Goal: Task Accomplishment & Management: Manage account settings

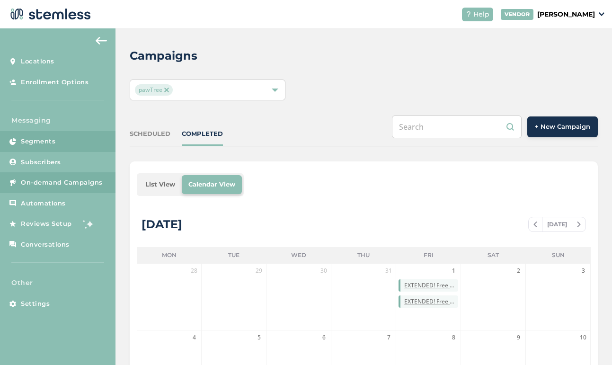
click at [53, 143] on span "Segments" at bounding box center [38, 141] width 35 height 9
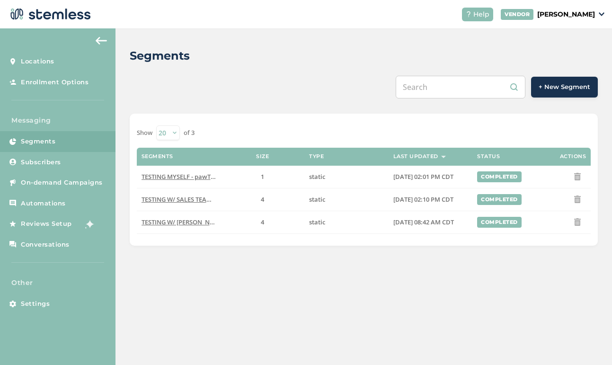
click at [561, 92] on button "+ New Segment" at bounding box center [564, 87] width 67 height 21
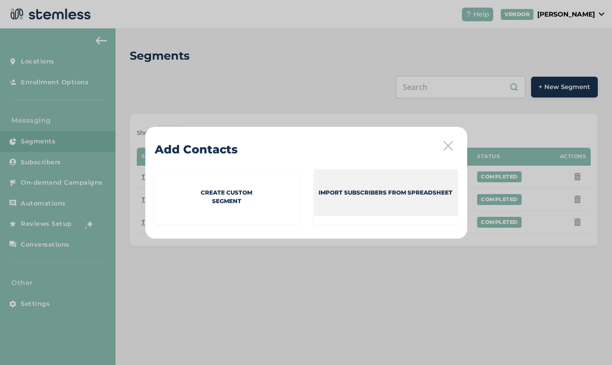
click at [339, 198] on div "Import Subscribers from spreadsheet" at bounding box center [386, 192] width 144 height 46
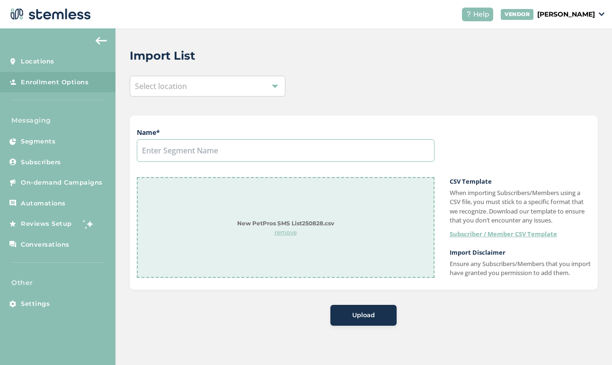
click at [219, 151] on input "text" at bounding box center [286, 150] width 298 height 23
type input "NEW PETPROS IN AUGUST"
click at [356, 320] on span "Upload" at bounding box center [363, 314] width 23 height 9
click at [261, 90] on div "Select location" at bounding box center [208, 86] width 156 height 21
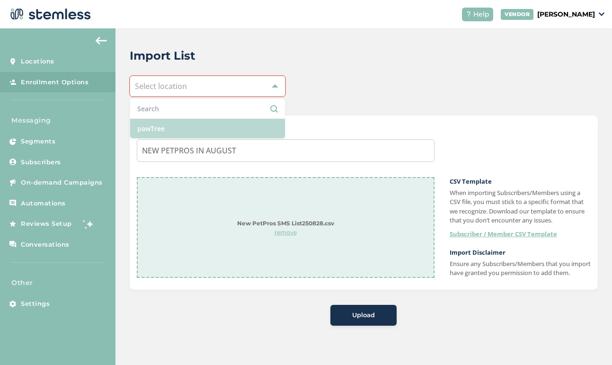
click at [243, 123] on li "pawTree" at bounding box center [207, 128] width 155 height 19
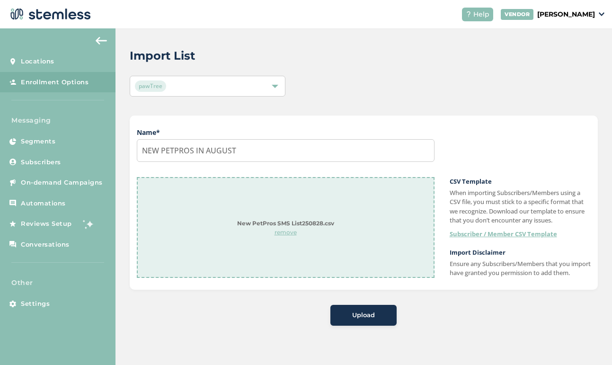
click at [367, 318] on button "Upload" at bounding box center [363, 315] width 66 height 21
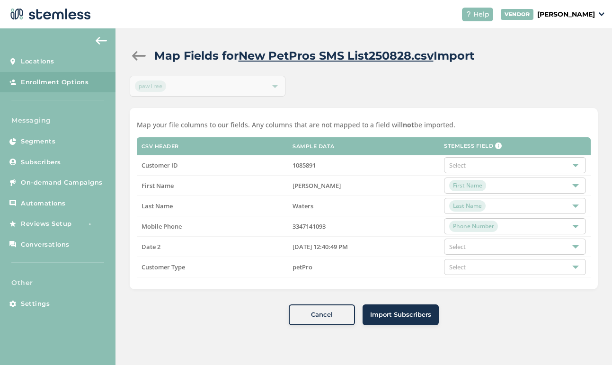
click at [450, 168] on span "Select" at bounding box center [457, 165] width 17 height 9
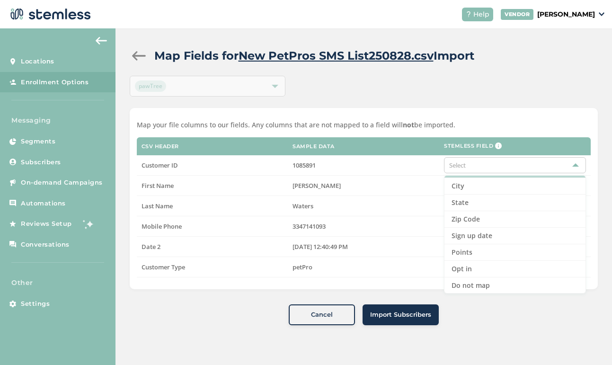
scroll to position [97, 0]
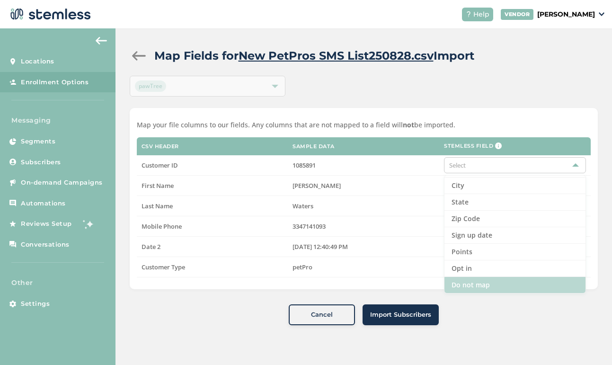
click at [476, 287] on li "Do not map" at bounding box center [514, 285] width 141 height 16
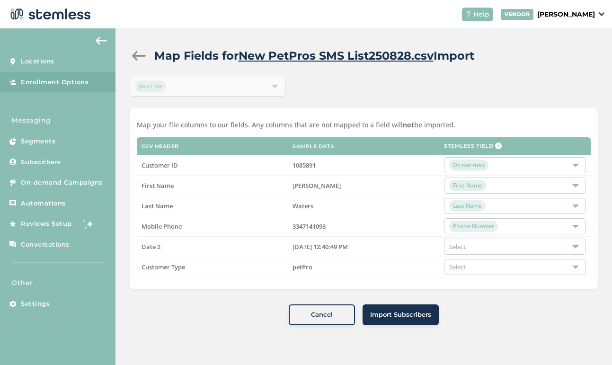
click at [464, 246] on span "Select" at bounding box center [457, 246] width 17 height 9
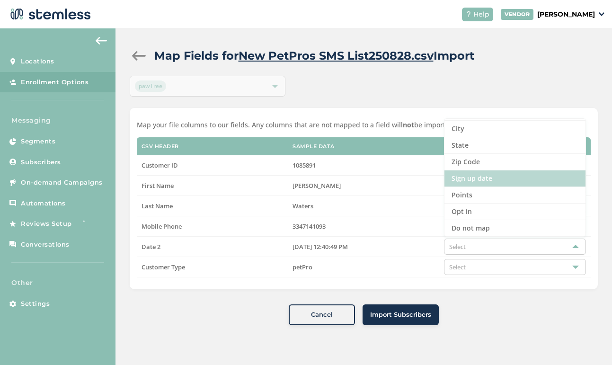
click at [498, 179] on li "Sign up date" at bounding box center [514, 178] width 141 height 17
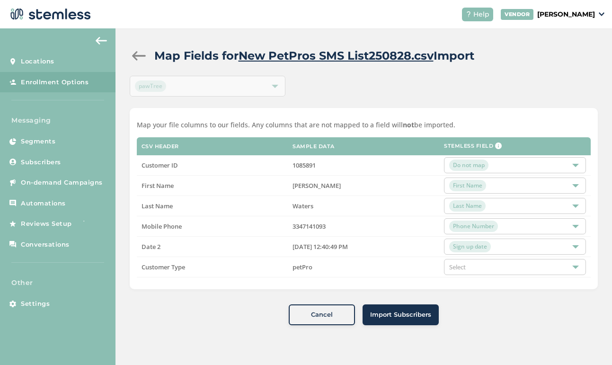
click at [459, 267] on span "Select" at bounding box center [457, 267] width 17 height 9
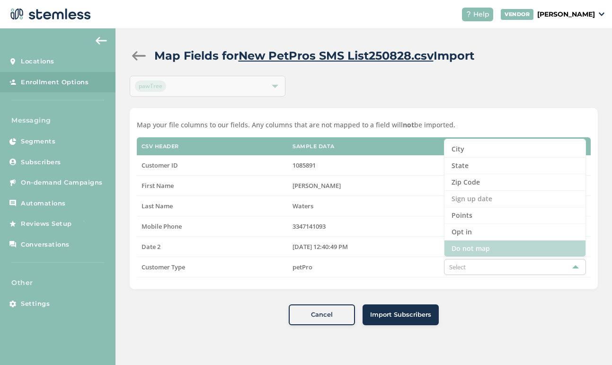
click at [494, 250] on li "Do not map" at bounding box center [514, 248] width 141 height 16
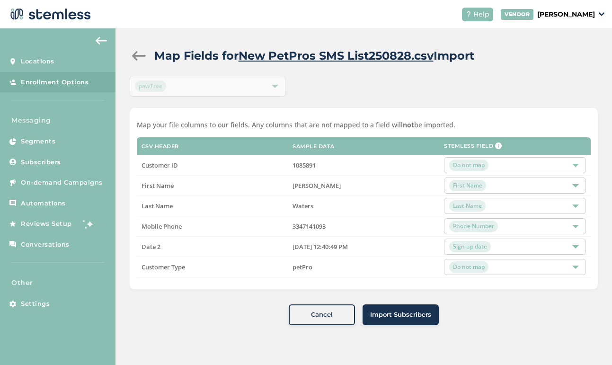
click at [377, 317] on span "Import Subscribers" at bounding box center [400, 314] width 61 height 9
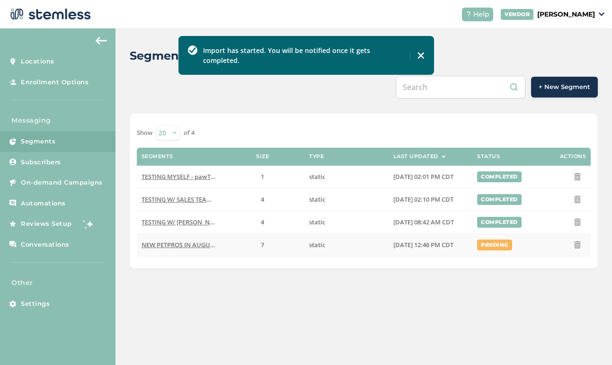
click at [195, 245] on span "NEW PETPROS IN AUGUST - pawTree" at bounding box center [194, 244] width 106 height 9
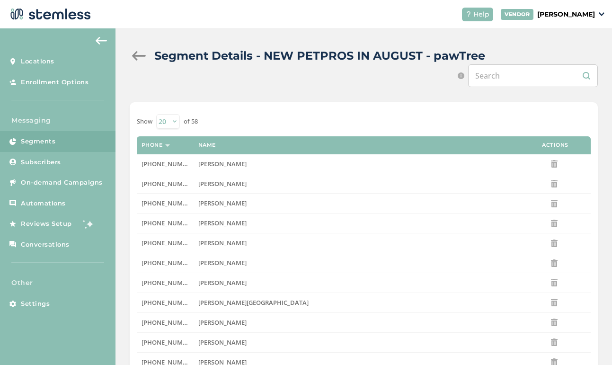
click at [138, 55] on div at bounding box center [139, 55] width 19 height 9
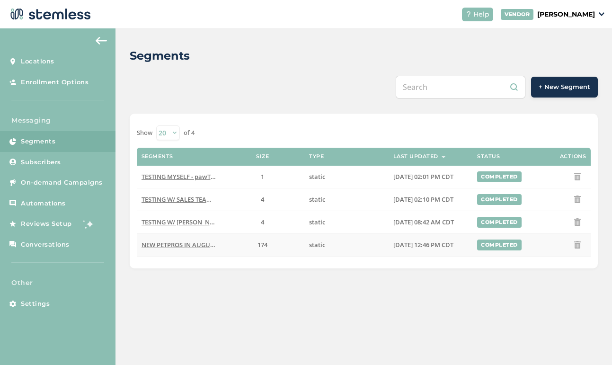
click at [180, 243] on span "NEW PETPROS IN AUGUST - pawTree" at bounding box center [194, 244] width 106 height 9
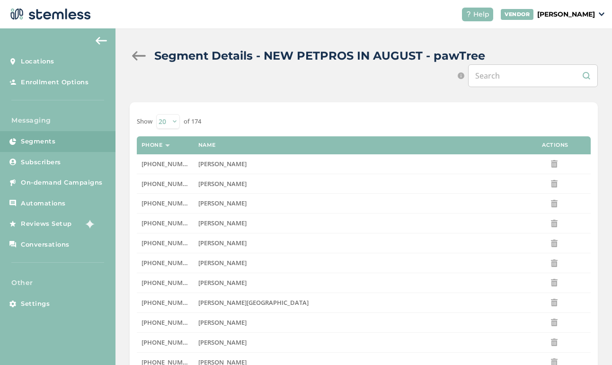
click at [141, 54] on div at bounding box center [139, 55] width 19 height 9
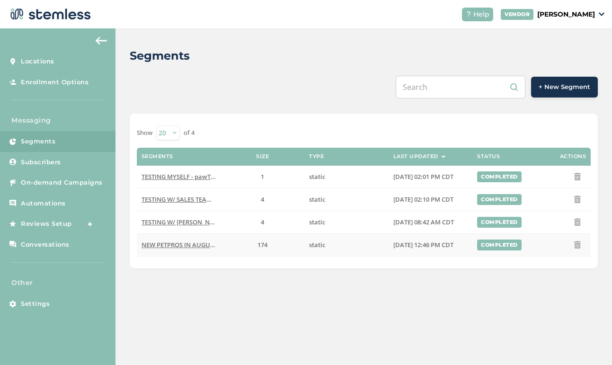
click at [577, 247] on icon at bounding box center [578, 245] width 8 height 8
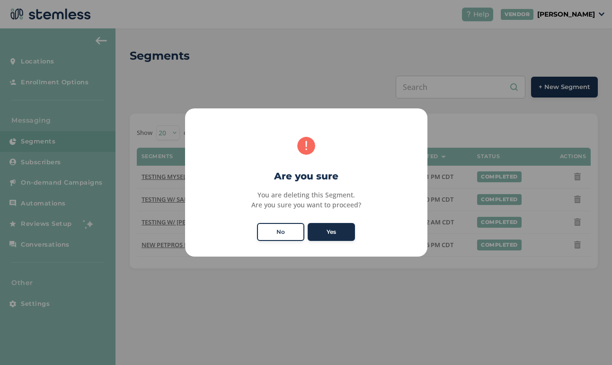
click at [336, 232] on button "Yes" at bounding box center [331, 232] width 47 height 18
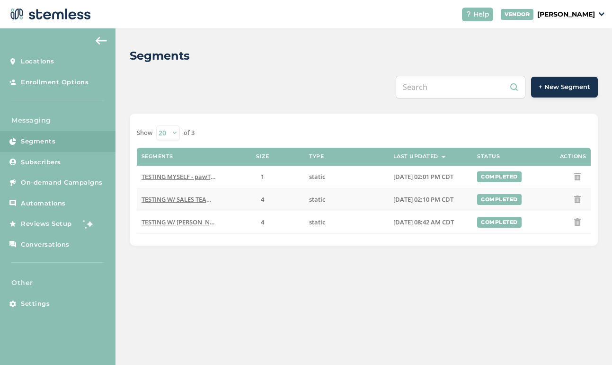
click at [194, 195] on span "TESTING W/ SALES TEAM - pawTree" at bounding box center [191, 199] width 101 height 9
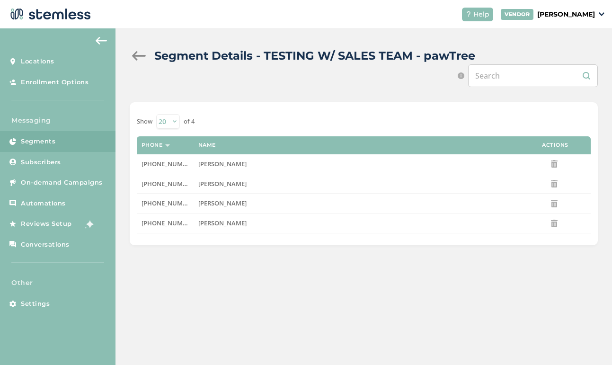
click at [140, 51] on div at bounding box center [139, 55] width 19 height 9
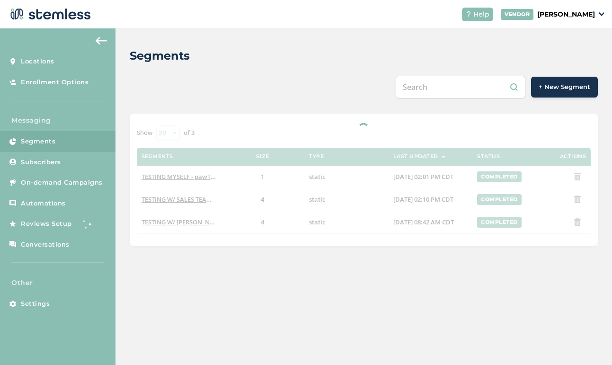
click at [574, 86] on span "+ New Segment" at bounding box center [565, 86] width 52 height 9
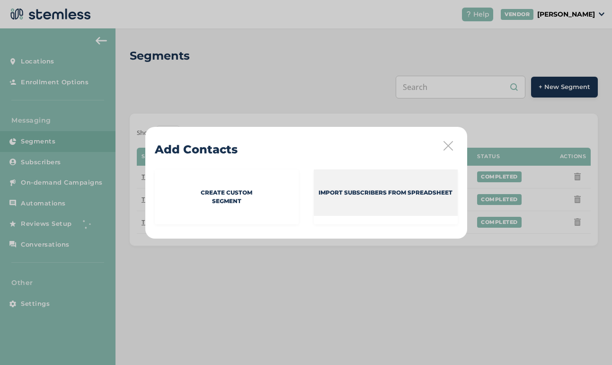
click at [361, 203] on div "Import Subscribers from spreadsheet" at bounding box center [386, 192] width 144 height 46
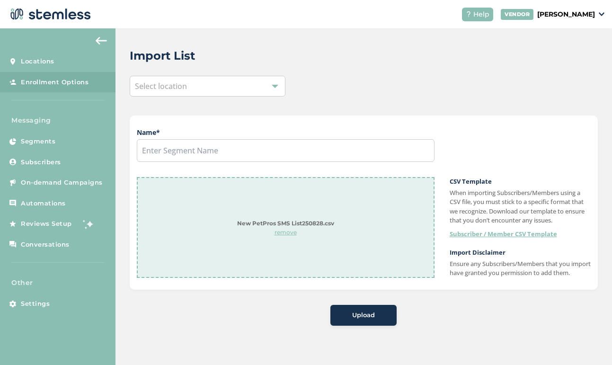
click at [230, 84] on div "Select location" at bounding box center [208, 86] width 156 height 21
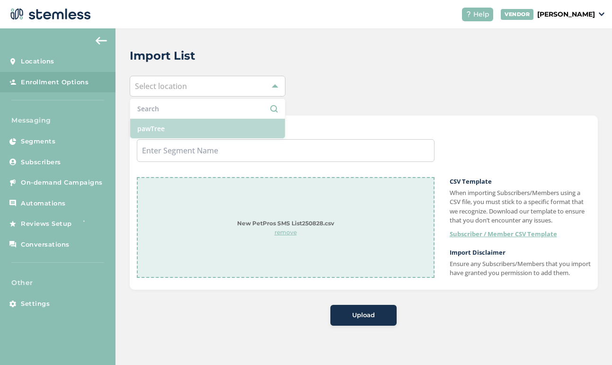
click at [201, 130] on li "pawTree" at bounding box center [207, 128] width 155 height 19
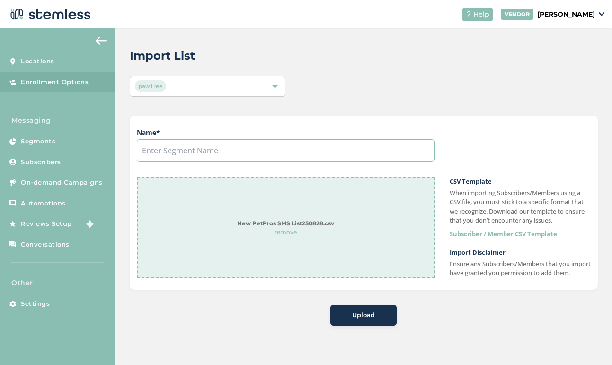
click at [201, 146] on input "text" at bounding box center [286, 150] width 298 height 23
type input "NEW PETPROS IN AUGUST"
click at [374, 320] on span "Upload" at bounding box center [363, 314] width 23 height 9
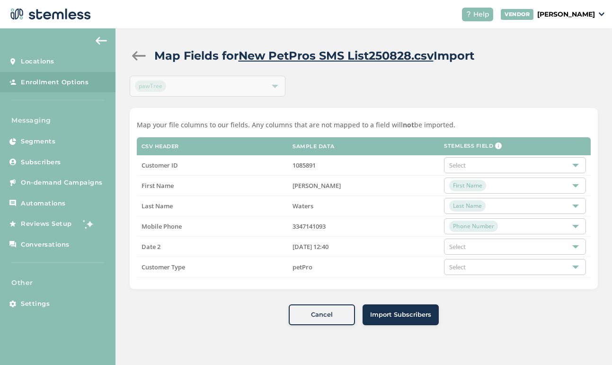
click at [462, 162] on span "Select" at bounding box center [457, 165] width 17 height 9
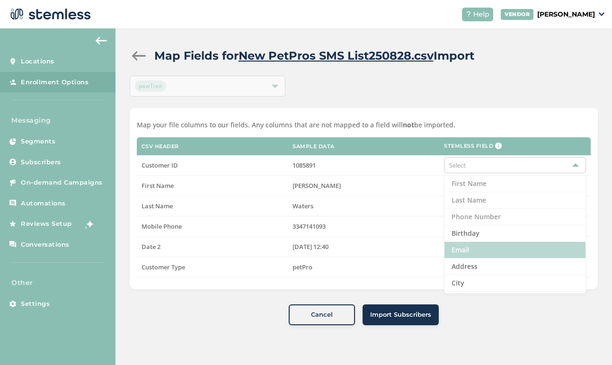
scroll to position [97, 0]
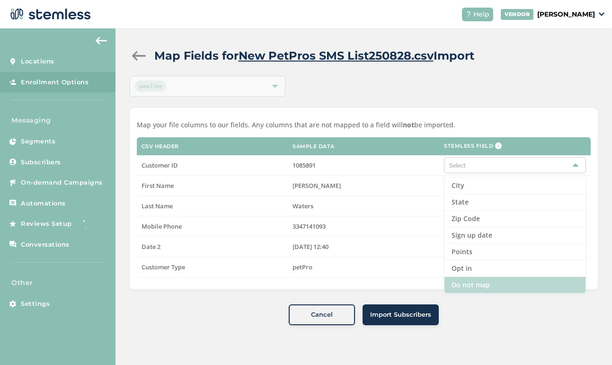
click at [475, 285] on li "Do not map" at bounding box center [514, 285] width 141 height 16
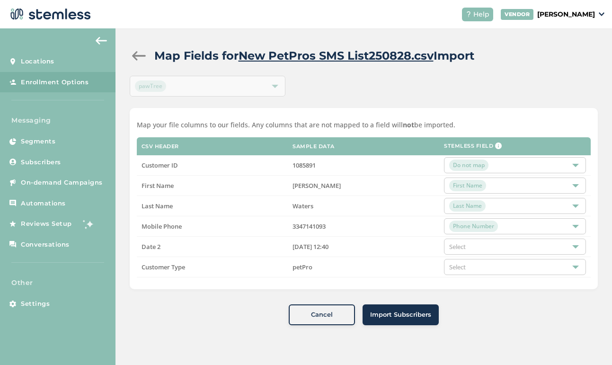
click at [479, 245] on div "Select" at bounding box center [515, 246] width 142 height 16
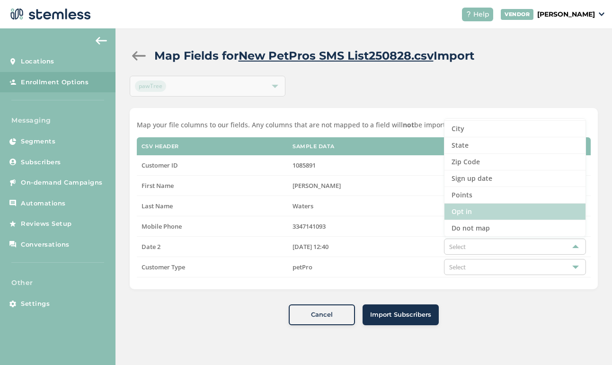
click at [491, 206] on li "Opt in" at bounding box center [514, 211] width 141 height 17
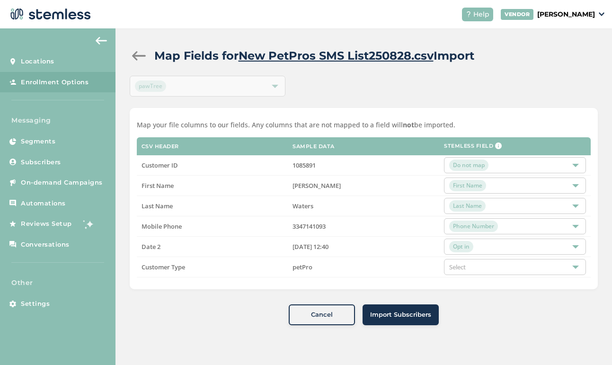
click at [482, 268] on div "Select" at bounding box center [515, 267] width 142 height 16
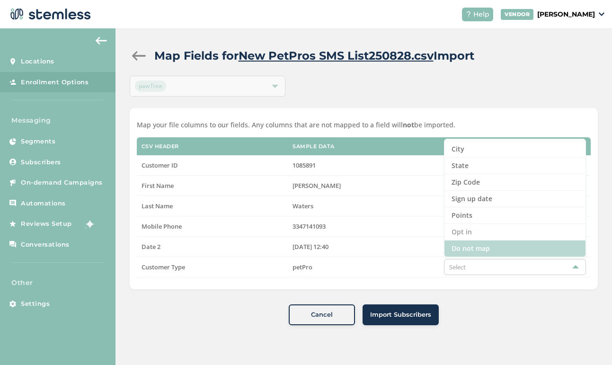
click at [476, 246] on li "Do not map" at bounding box center [514, 248] width 141 height 16
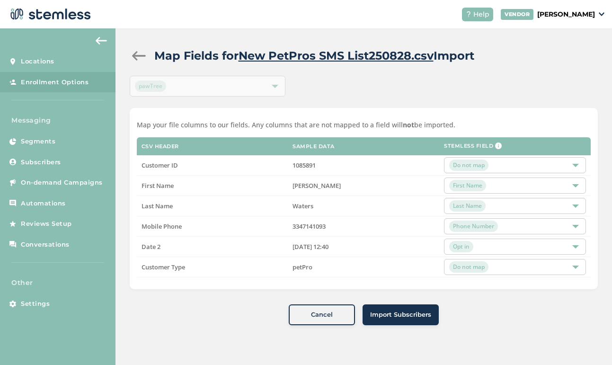
click at [394, 320] on button "Import Subscribers" at bounding box center [400, 314] width 76 height 21
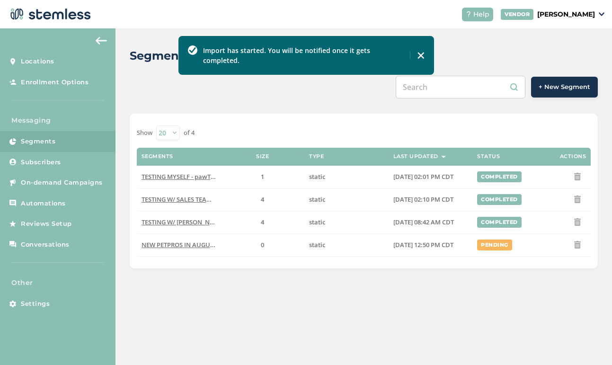
click at [419, 52] on img at bounding box center [421, 56] width 8 height 8
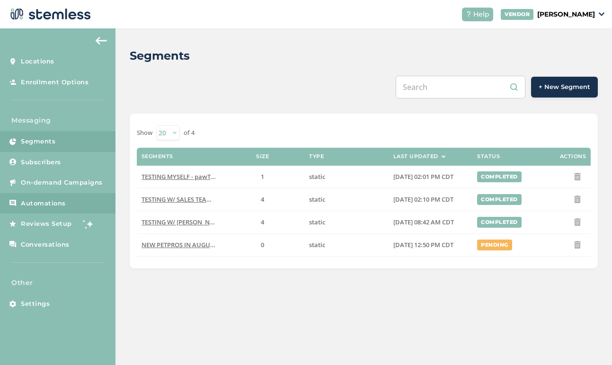
click at [55, 204] on span "Automations" at bounding box center [43, 203] width 45 height 9
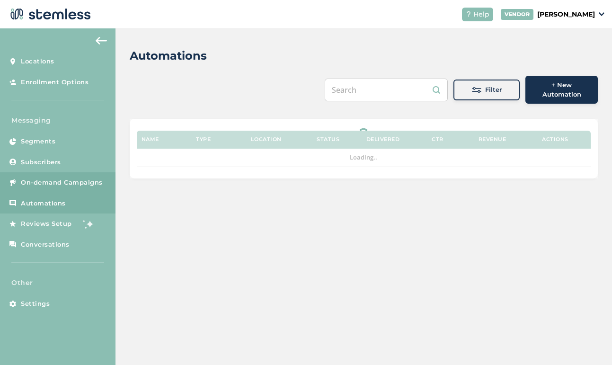
click at [58, 181] on span "On-demand Campaigns" at bounding box center [62, 182] width 82 height 9
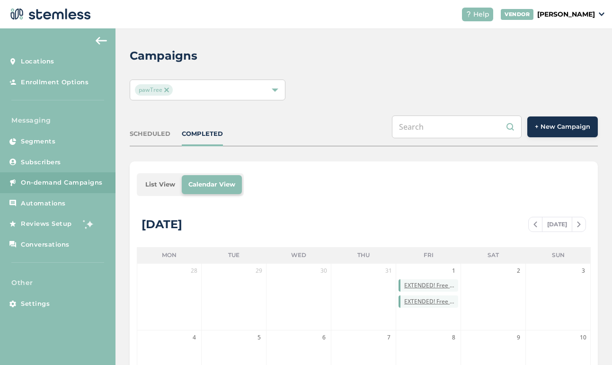
click at [556, 131] on span "+ New Campaign" at bounding box center [562, 126] width 55 height 9
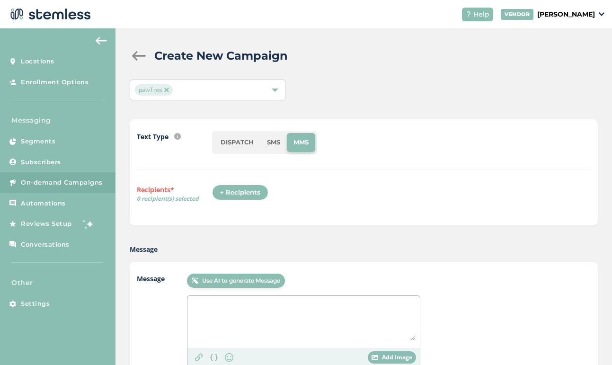
click at [276, 143] on li "SMS" at bounding box center [273, 142] width 26 height 19
click at [217, 314] on textarea at bounding box center [303, 320] width 223 height 40
paste textarea "pawTree: 3 days left! Sell or purchase anything = 100 pawTrip points. Your Rivi…"
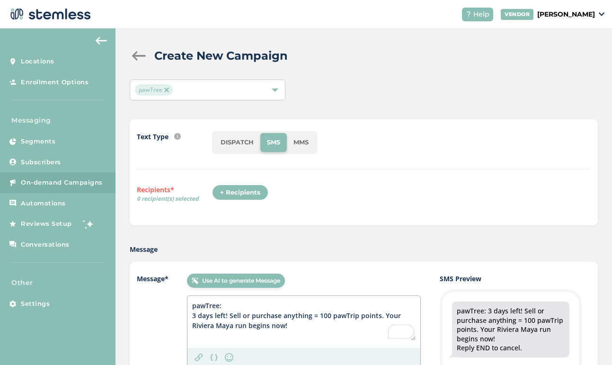
type textarea "pawTree: 3 days left! Sell or purchase anything = 100 pawTrip points. Your Rivi…"
click at [249, 193] on div "+ Recipients" at bounding box center [240, 193] width 56 height 16
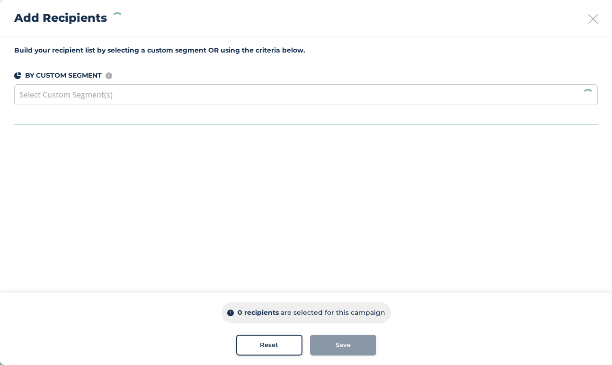
click at [220, 96] on div "Select Custom Segment(s)" at bounding box center [305, 94] width 583 height 21
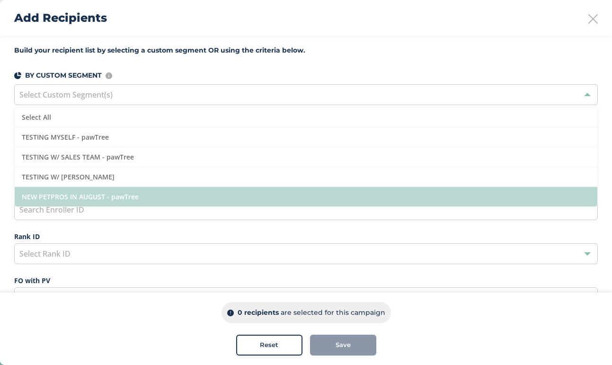
click at [125, 192] on li "NEW PETPROS IN AUGUST - pawTree" at bounding box center [306, 196] width 583 height 19
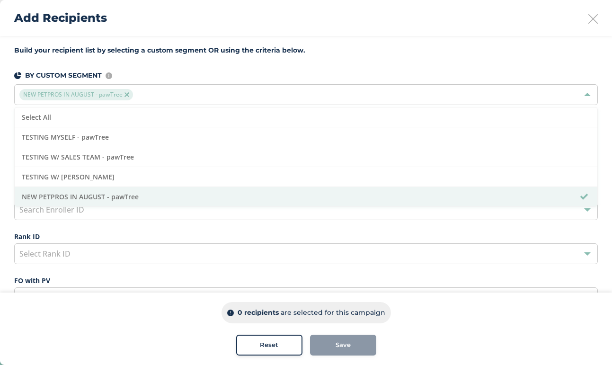
click at [146, 311] on div "0 recipients are selected for this campaign" at bounding box center [306, 312] width 574 height 21
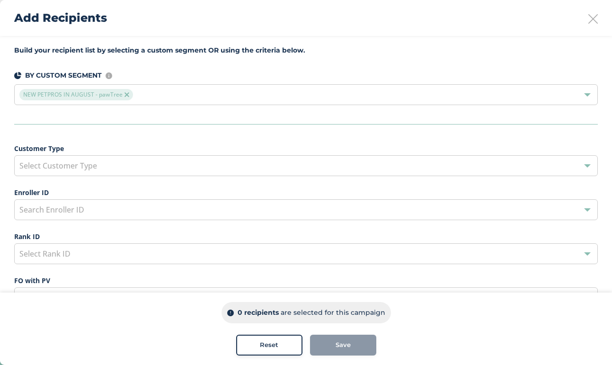
click at [356, 345] on div "Save" at bounding box center [343, 345] width 66 height 21
click at [246, 345] on div "Reset" at bounding box center [269, 344] width 51 height 9
click at [590, 25] on div "Add Recipients" at bounding box center [306, 18] width 612 height 36
click at [593, 19] on icon at bounding box center [592, 18] width 9 height 9
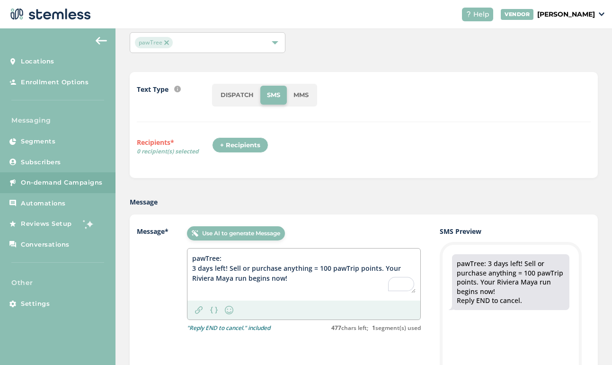
scroll to position [53, 0]
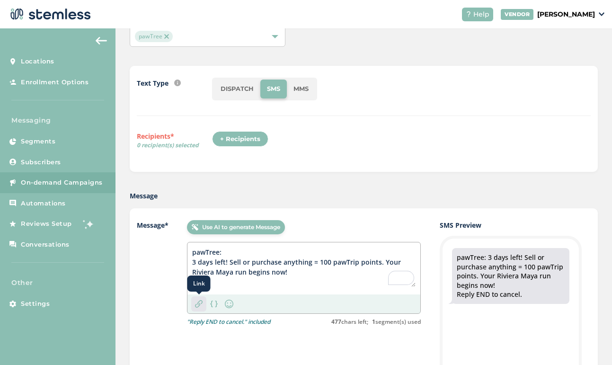
click at [198, 307] on div "Link" at bounding box center [198, 303] width 15 height 15
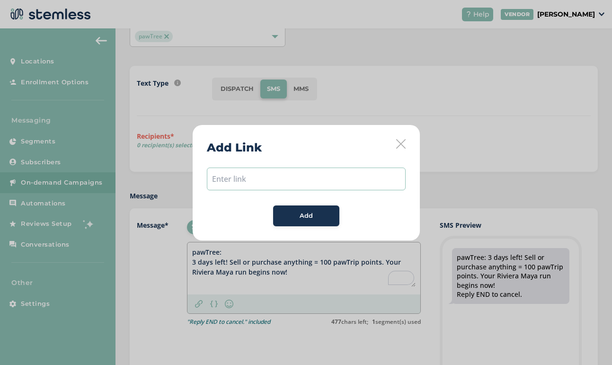
paste input "https://pawtree.info/p/f1311887fc4165772673b587cef5ea8c/16205857?utm_source=Kla…"
type input "https://pawtree.info/p/f1311887fc4165772673b587cef5ea8c/16205857?utm_source=Kla…"
click at [303, 216] on span "Add" at bounding box center [306, 215] width 13 height 9
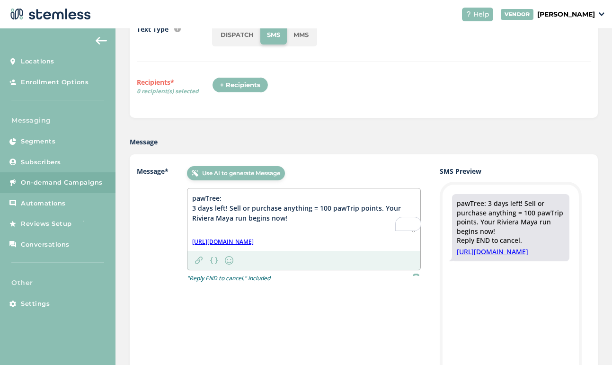
scroll to position [112, 0]
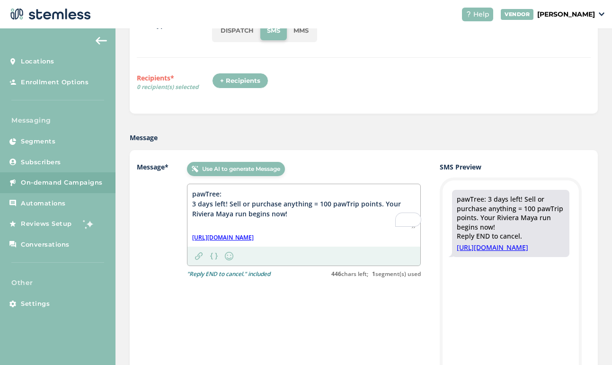
drag, startPoint x: 331, startPoint y: 205, endPoint x: 356, endPoint y: 204, distance: 25.6
click at [356, 204] on textarea "pawTree: 3 days left! Sell or purchase anything = 100 pawTrip points. Your Rivi…" at bounding box center [303, 209] width 223 height 40
drag, startPoint x: 361, startPoint y: 206, endPoint x: 380, endPoint y: 206, distance: 18.9
click at [380, 206] on textarea "pawTree: 3 days left! Sell or purchase anything = 100 pawTrip points. Your Rivi…" at bounding box center [303, 209] width 223 height 40
click at [379, 196] on textarea "pawTree: 3 days left! Sell or purchase anything = 100 pawTrip points. Your Rivi…" at bounding box center [303, 209] width 223 height 40
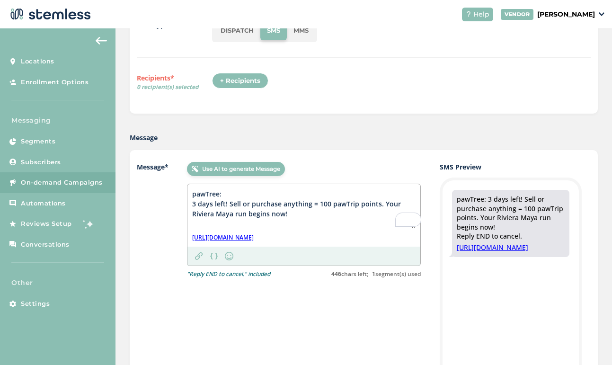
click at [303, 206] on textarea "pawTree: 3 days left! Sell or purchase anything = 100 pawTrip points. Your Rivi…" at bounding box center [303, 209] width 223 height 40
drag, startPoint x: 248, startPoint y: 207, endPoint x: 290, endPoint y: 227, distance: 46.3
click at [290, 227] on textarea "pawTree: 3 days left! Sell or purchase anything = 100 pawTrip points. Your Rivi…" at bounding box center [303, 209] width 223 height 40
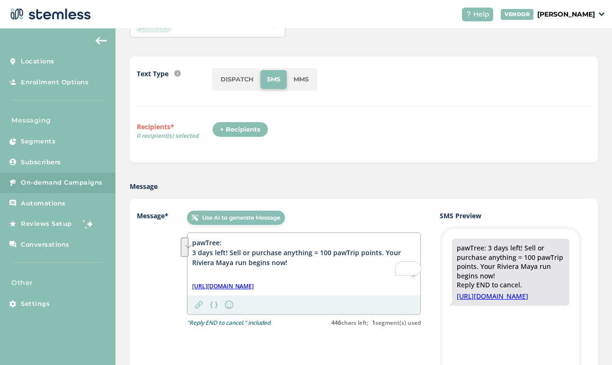
scroll to position [61, 0]
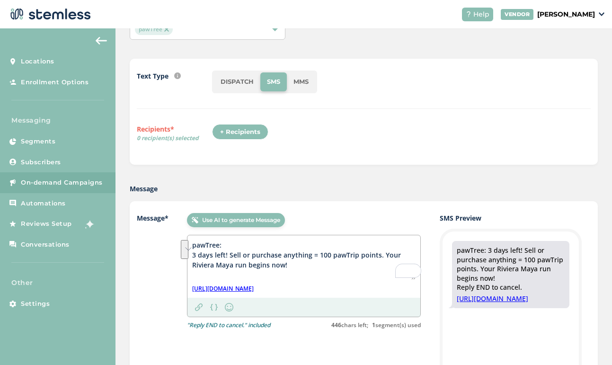
click at [237, 134] on div "+ Recipients" at bounding box center [240, 132] width 56 height 16
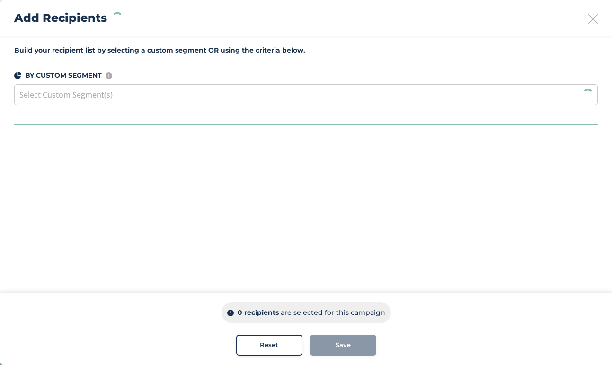
click at [234, 98] on div "Select Custom Segment(s)" at bounding box center [305, 94] width 583 height 21
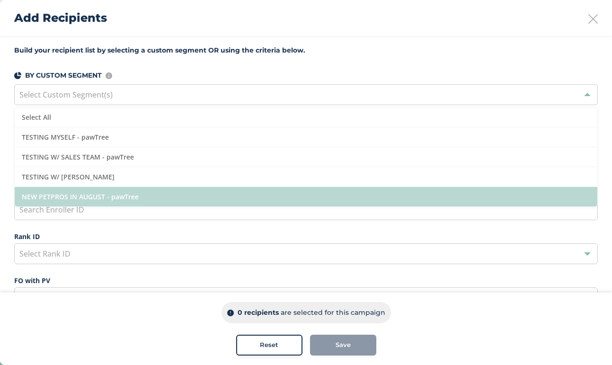
click at [158, 193] on li "NEW PETPROS IN AUGUST - pawTree" at bounding box center [306, 196] width 583 height 19
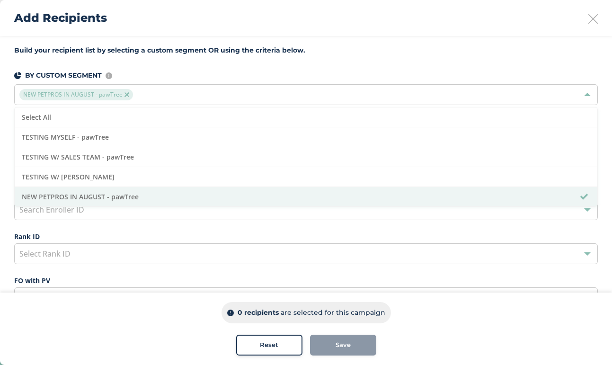
click at [161, 272] on div "Customer Type Select Customer Type Enroller ID Search Enroller ID Rank ID Selec…" at bounding box center [305, 313] width 583 height 341
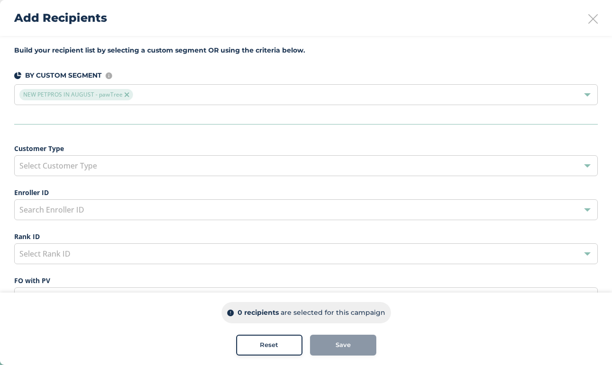
click at [343, 347] on div "Save" at bounding box center [343, 345] width 66 height 21
click at [590, 21] on icon at bounding box center [592, 18] width 9 height 9
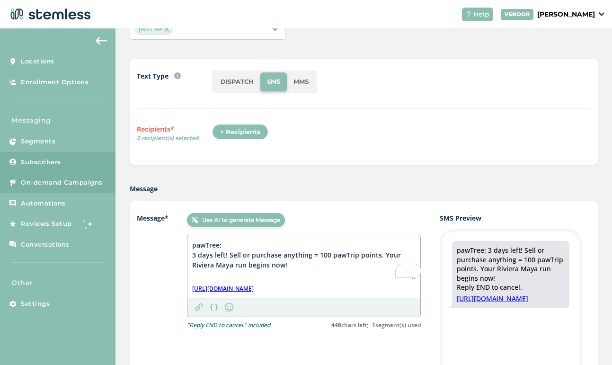
click at [57, 166] on span "Subscribers" at bounding box center [41, 162] width 40 height 9
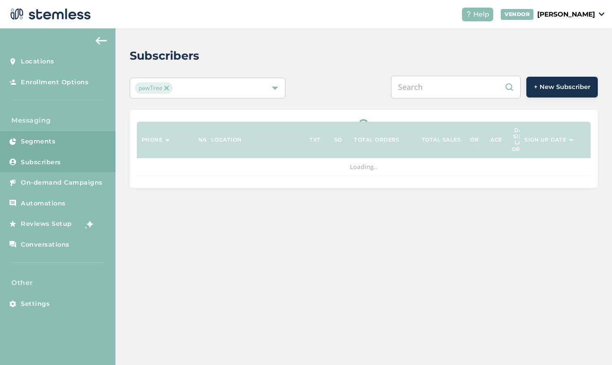
click at [52, 139] on span "Segments" at bounding box center [38, 141] width 35 height 9
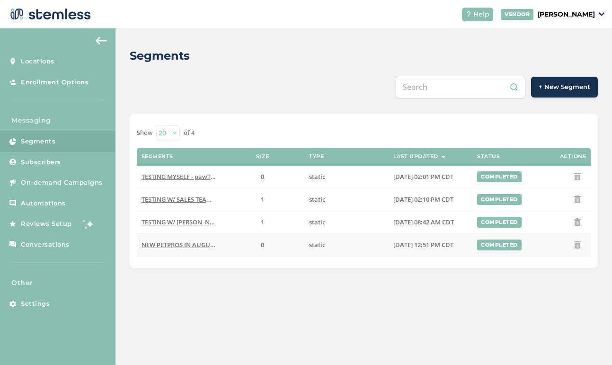
click at [199, 245] on span "NEW PETPROS IN AUGUST - pawTree" at bounding box center [194, 244] width 106 height 9
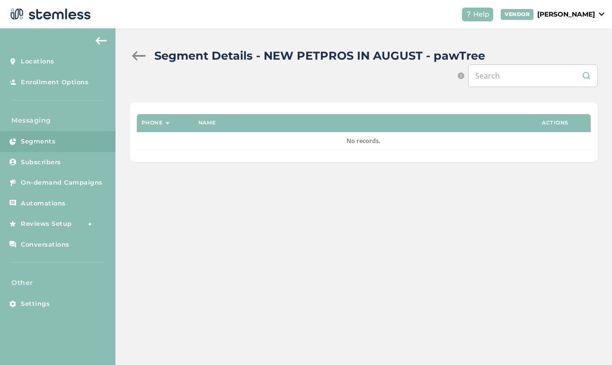
click at [134, 56] on div at bounding box center [139, 55] width 19 height 9
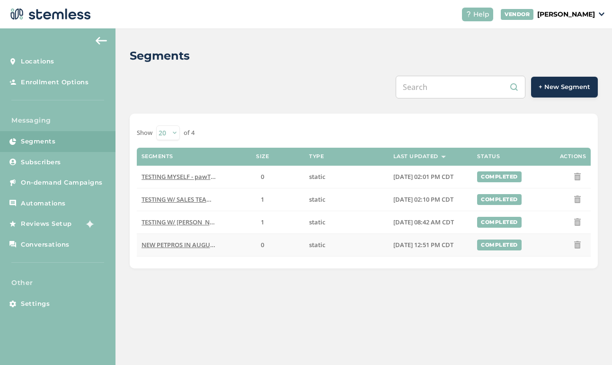
click at [579, 246] on icon at bounding box center [578, 245] width 8 height 8
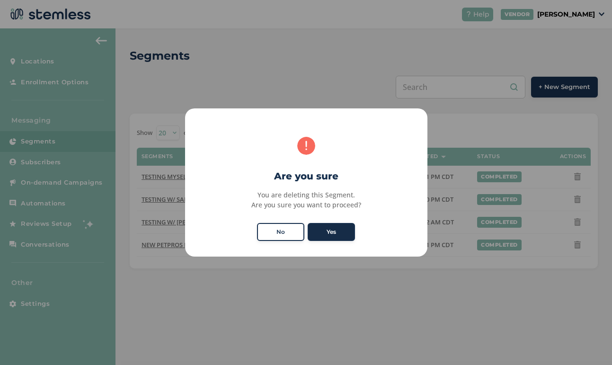
click at [332, 230] on button "Yes" at bounding box center [331, 232] width 47 height 18
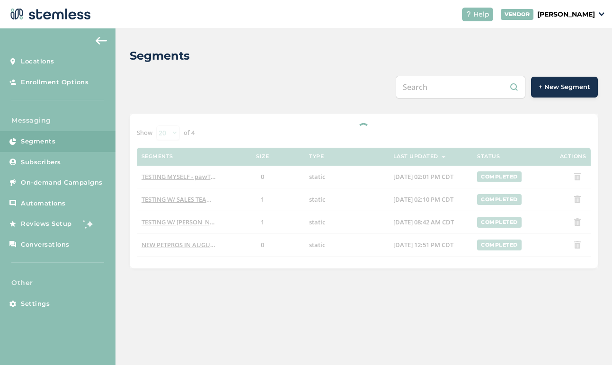
click at [565, 81] on button "+ New Segment" at bounding box center [564, 87] width 67 height 21
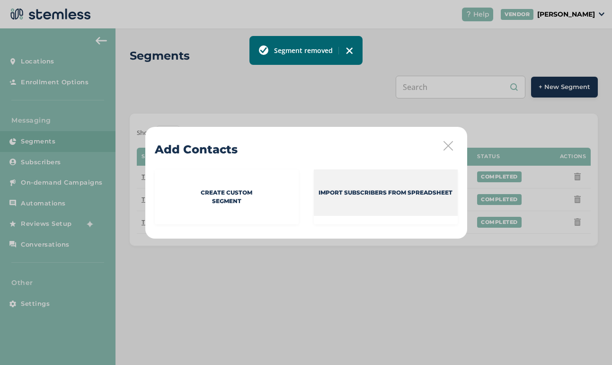
click at [340, 203] on div "Import Subscribers from spreadsheet" at bounding box center [386, 192] width 144 height 46
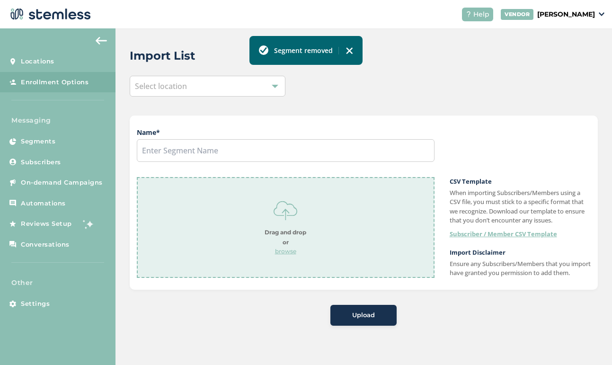
click at [218, 84] on div "Select location" at bounding box center [208, 86] width 156 height 21
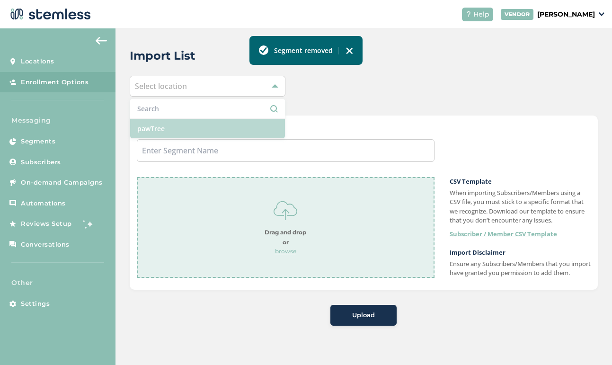
click at [208, 129] on li "pawTree" at bounding box center [207, 128] width 155 height 19
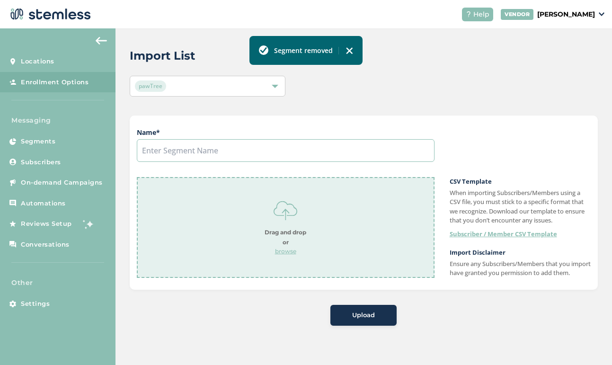
click at [194, 157] on input "text" at bounding box center [286, 150] width 298 height 23
type input "NEW PETPROS IN AUGUST"
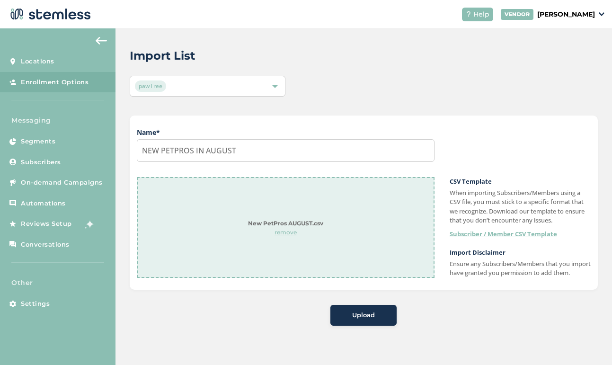
click at [352, 320] on div "Upload" at bounding box center [363, 314] width 51 height 9
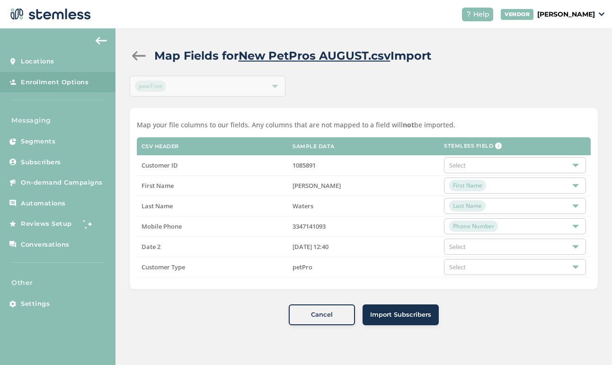
click at [485, 245] on div "Select" at bounding box center [515, 246] width 142 height 16
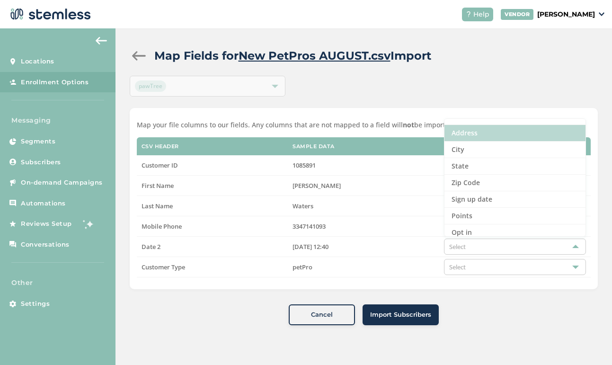
scroll to position [97, 0]
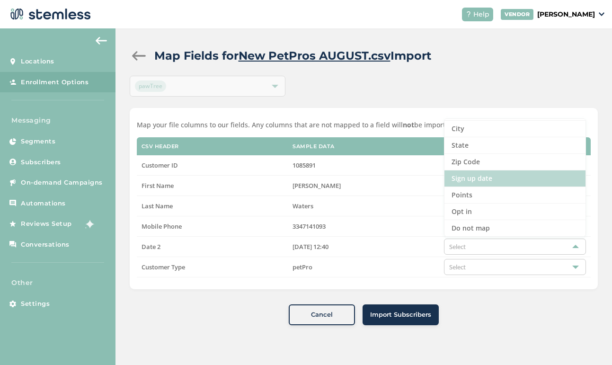
click at [483, 181] on li "Sign up date" at bounding box center [514, 178] width 141 height 17
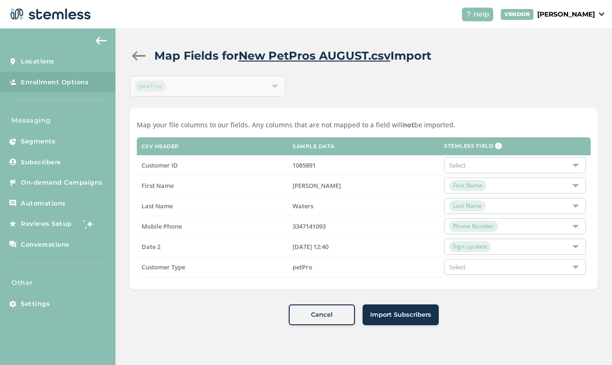
click at [477, 168] on div "Select" at bounding box center [515, 165] width 142 height 16
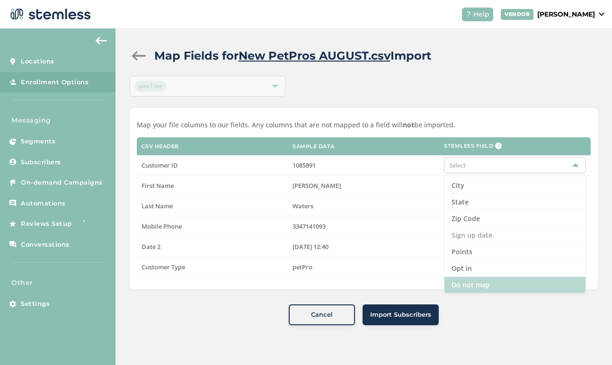
click at [482, 289] on li "Do not map" at bounding box center [514, 285] width 141 height 16
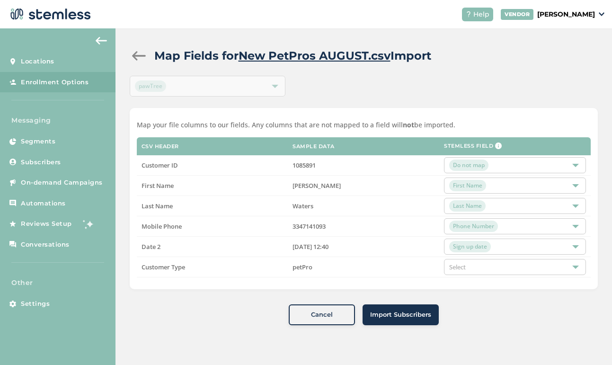
click at [476, 263] on div "Select" at bounding box center [515, 267] width 142 height 16
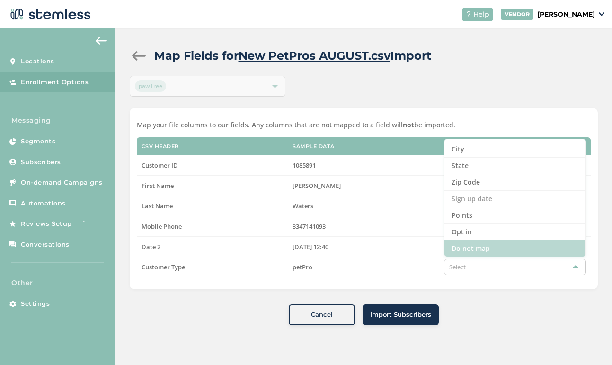
click at [475, 248] on li "Do not map" at bounding box center [514, 248] width 141 height 16
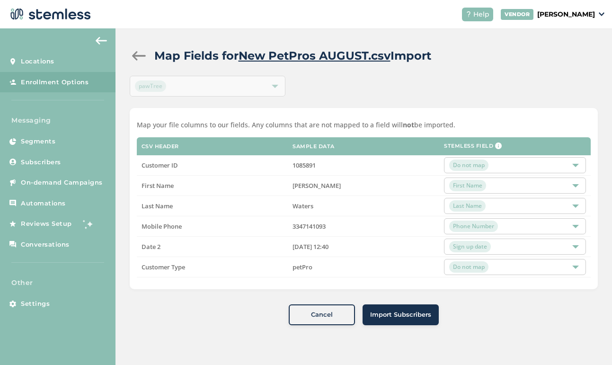
click at [400, 319] on span "Import Subscribers" at bounding box center [400, 314] width 61 height 9
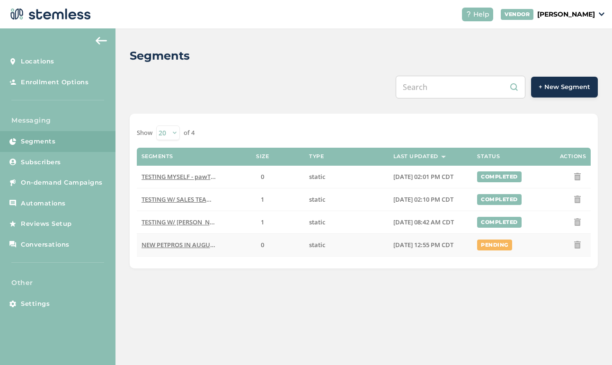
click at [191, 247] on span "NEW PETPROS IN AUGUST - pawTree" at bounding box center [194, 244] width 106 height 9
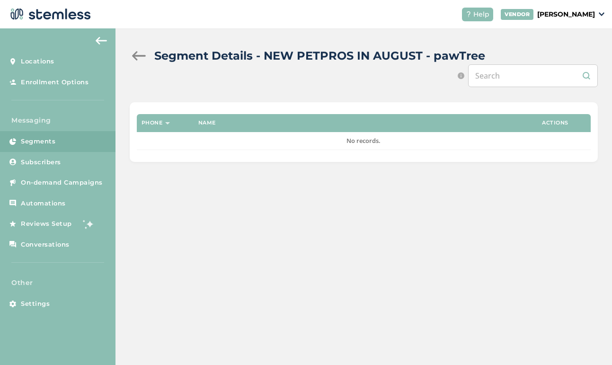
click at [139, 57] on div at bounding box center [139, 55] width 19 height 9
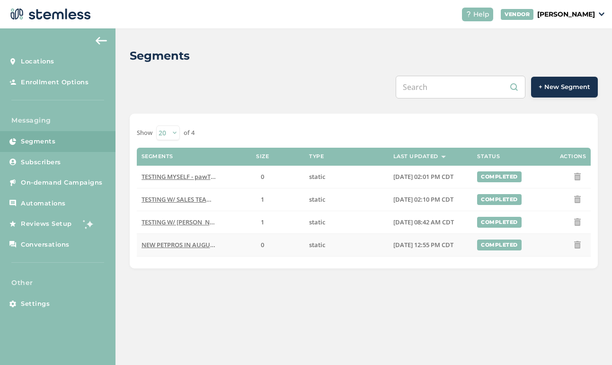
click at [207, 245] on span "NEW PETPROS IN AUGUST - pawTree" at bounding box center [194, 244] width 106 height 9
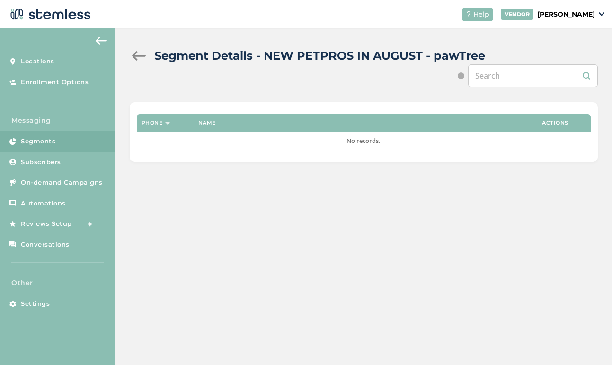
click at [556, 123] on th "Actions" at bounding box center [555, 123] width 71 height 18
click at [520, 152] on div "Phone Name Actions No records." at bounding box center [364, 132] width 468 height 60
click at [141, 52] on div at bounding box center [139, 55] width 19 height 9
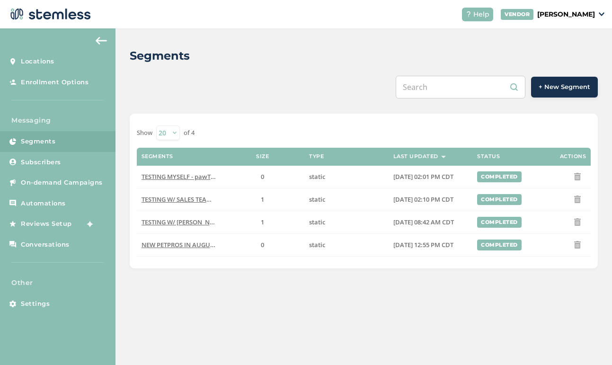
click at [578, 243] on icon at bounding box center [578, 245] width 8 height 8
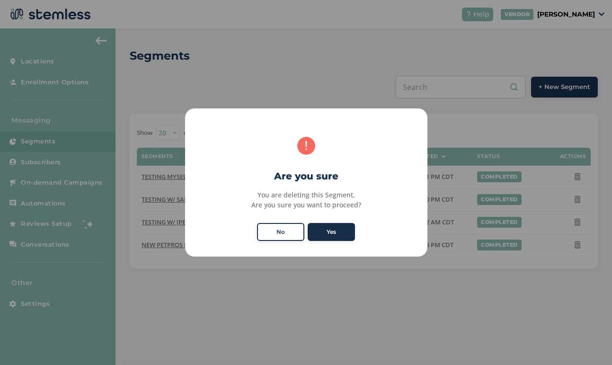
click at [329, 229] on button "Yes" at bounding box center [331, 232] width 47 height 18
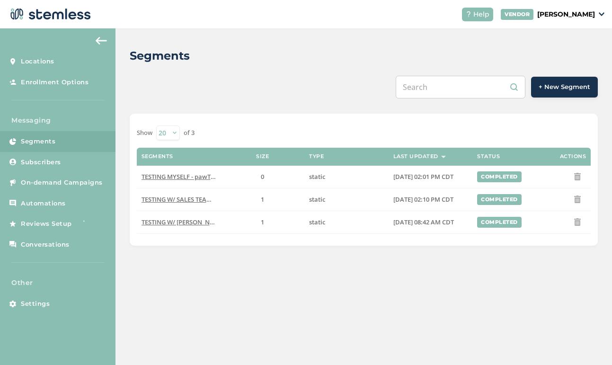
click at [556, 85] on span "+ New Segment" at bounding box center [565, 86] width 52 height 9
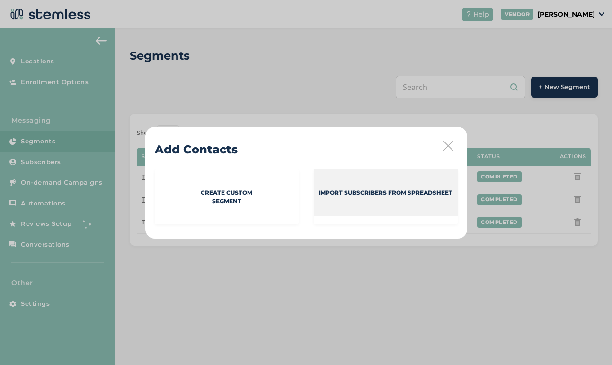
click at [357, 192] on p "Import Subscribers from spreadsheet" at bounding box center [385, 192] width 134 height 9
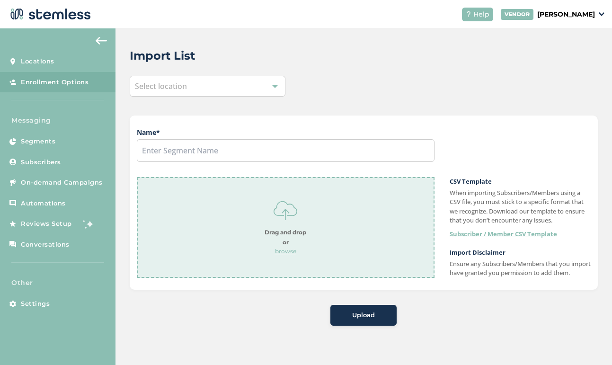
click at [269, 242] on div "Drag and drop or browse" at bounding box center [286, 227] width 42 height 57
click at [219, 91] on div "Select location" at bounding box center [208, 86] width 156 height 21
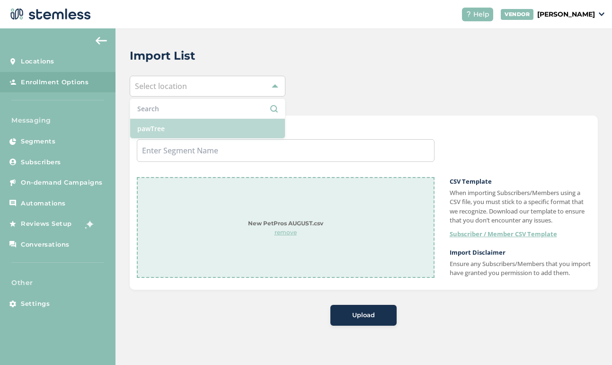
click at [202, 126] on li "pawTree" at bounding box center [207, 128] width 155 height 19
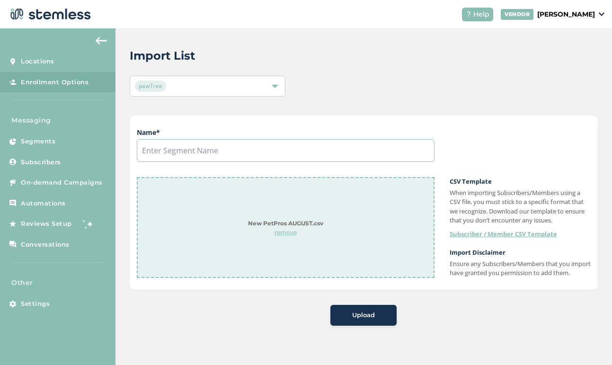
click at [200, 145] on input "text" at bounding box center [286, 150] width 298 height 23
type input "NEW PETPROS IN AUGUST"
click at [366, 326] on button "Upload" at bounding box center [363, 315] width 66 height 21
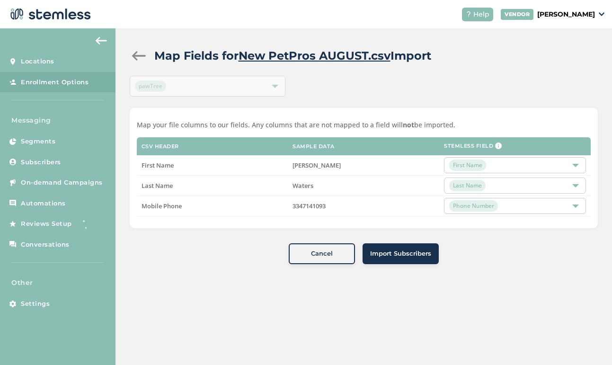
click at [397, 253] on span "Import Subscribers" at bounding box center [400, 253] width 61 height 9
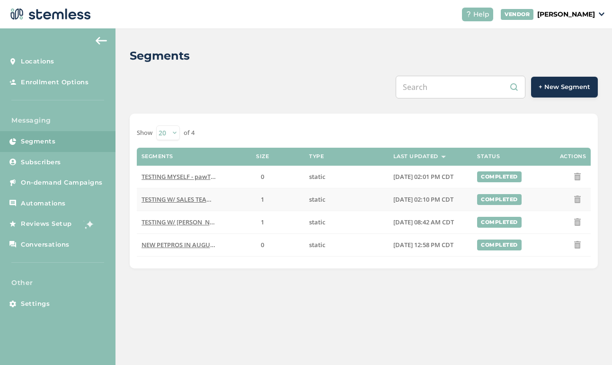
click at [193, 195] on span "TESTING W/ SALES TEAM - pawTree" at bounding box center [191, 199] width 101 height 9
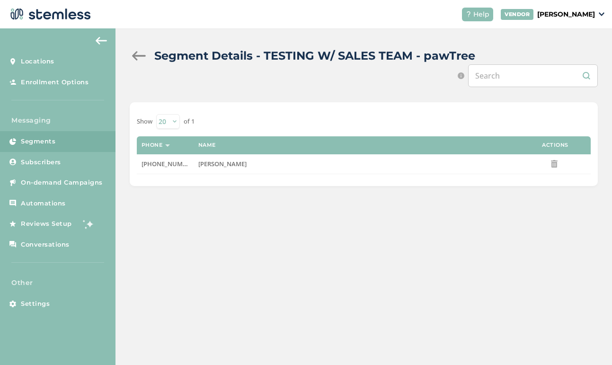
click at [135, 60] on div at bounding box center [139, 55] width 19 height 9
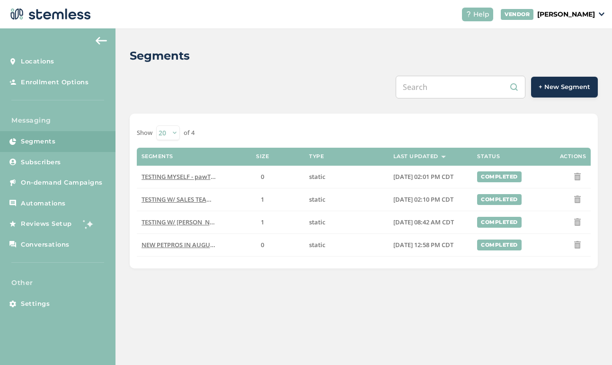
click at [189, 221] on span "TESTING W/ [PERSON_NAME]" at bounding box center [182, 222] width 83 height 9
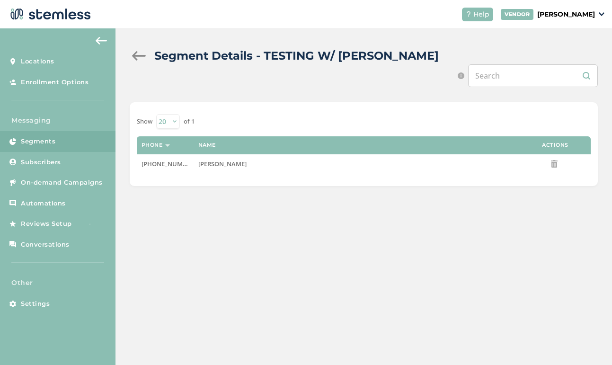
click at [140, 58] on div at bounding box center [139, 55] width 19 height 9
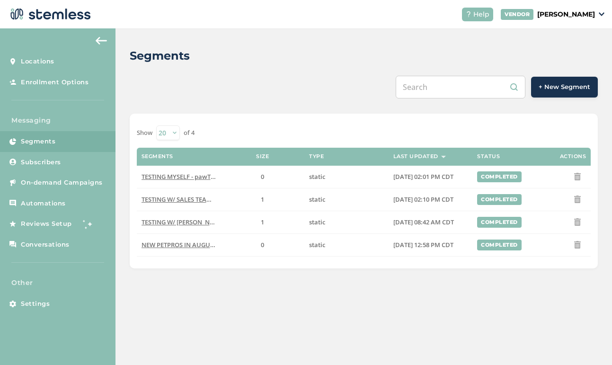
click at [179, 175] on span "TESTING MYSELF - pawTree" at bounding box center [180, 176] width 79 height 9
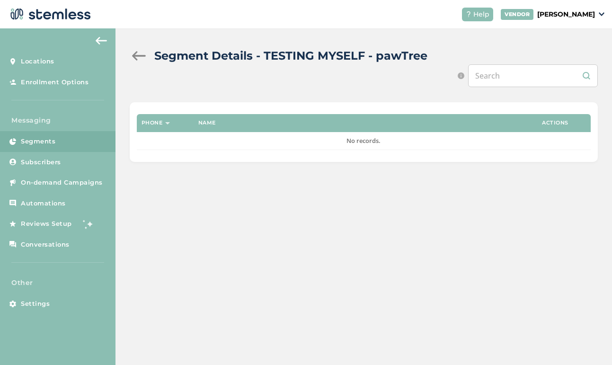
click at [140, 57] on div at bounding box center [139, 55] width 19 height 9
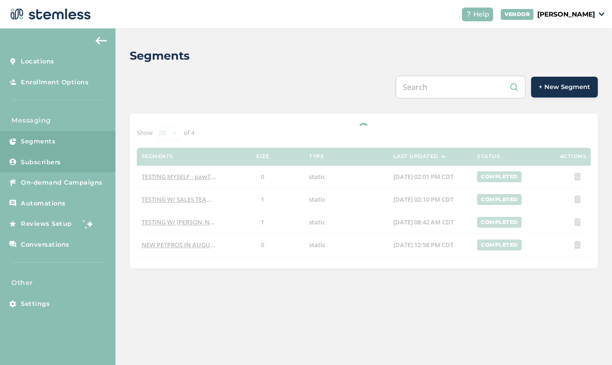
click at [46, 164] on span "Subscribers" at bounding box center [41, 162] width 40 height 9
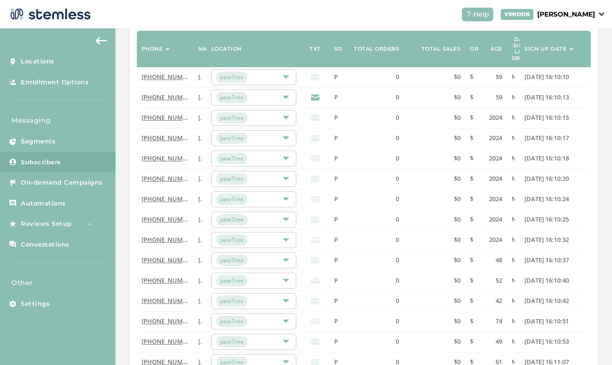
scroll to position [108, 0]
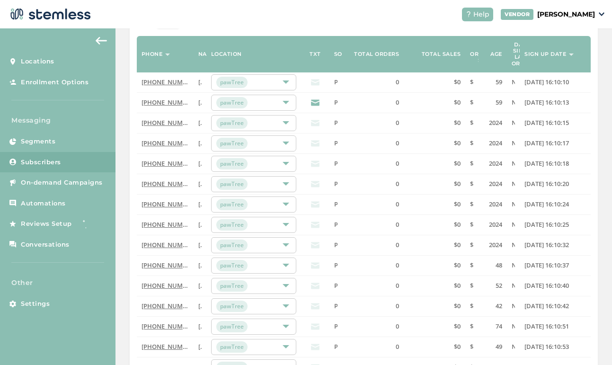
click at [518, 58] on label "Days since last order" at bounding box center [522, 54] width 21 height 25
drag, startPoint x: 519, startPoint y: 46, endPoint x: 495, endPoint y: 50, distance: 24.0
click at [495, 50] on tr "Phone Name Location TXT Source Total orders Total sales Avg order size Age Days…" at bounding box center [364, 54] width 454 height 36
click at [512, 54] on label "Days since last order" at bounding box center [522, 54] width 21 height 25
drag, startPoint x: 512, startPoint y: 44, endPoint x: 512, endPoint y: 49, distance: 4.8
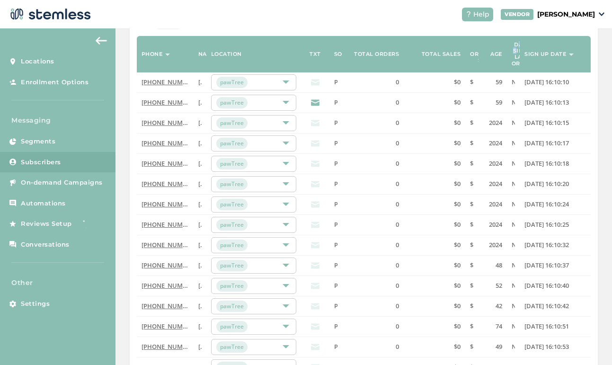
click at [512, 49] on label "Days since last order" at bounding box center [522, 54] width 21 height 25
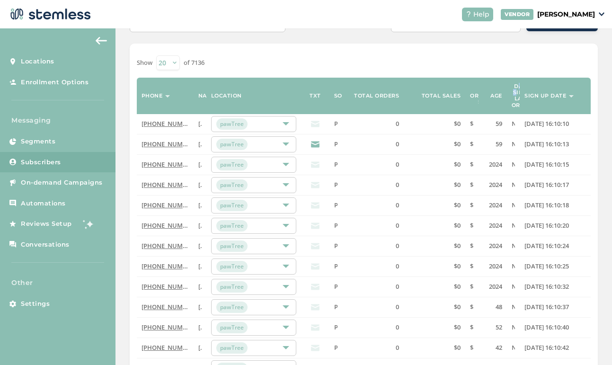
scroll to position [0, 0]
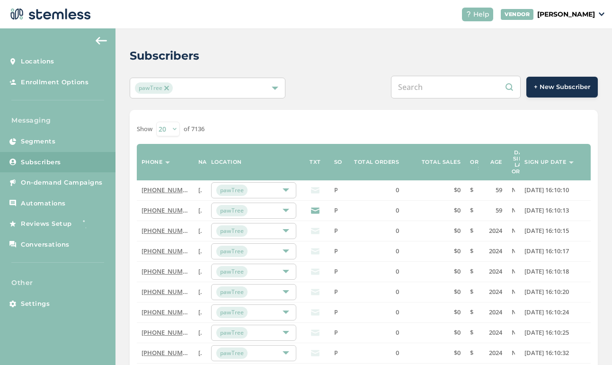
click at [338, 161] on label "Source" at bounding box center [346, 162] width 24 height 6
click at [64, 180] on span "On-demand Campaigns" at bounding box center [62, 182] width 82 height 9
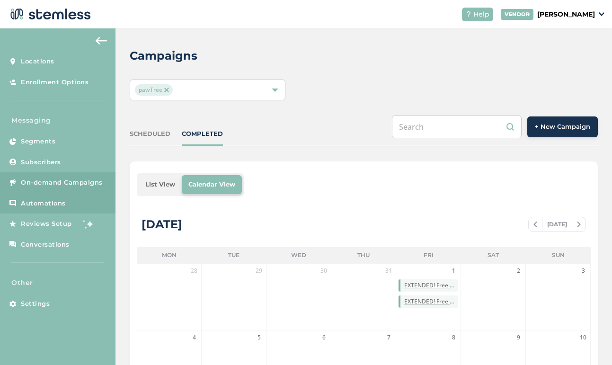
click at [63, 198] on link "Automations" at bounding box center [57, 203] width 115 height 21
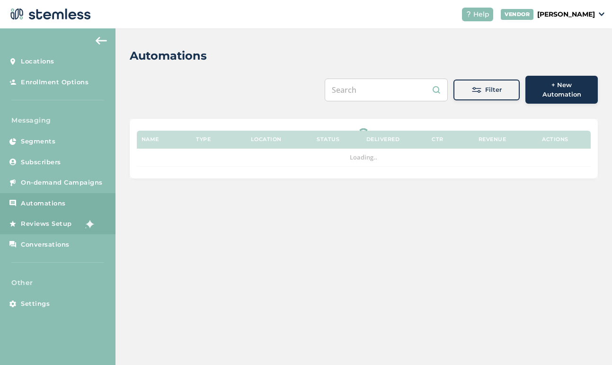
click at [61, 231] on link "Reviews Setup" at bounding box center [57, 223] width 115 height 21
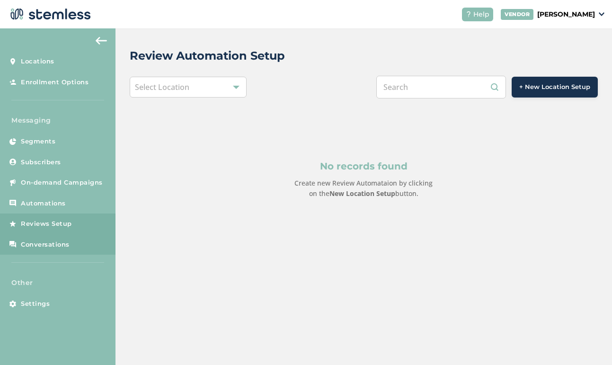
click at [61, 238] on link "Conversations" at bounding box center [57, 244] width 115 height 21
click at [56, 245] on span "Conversations" at bounding box center [45, 244] width 49 height 9
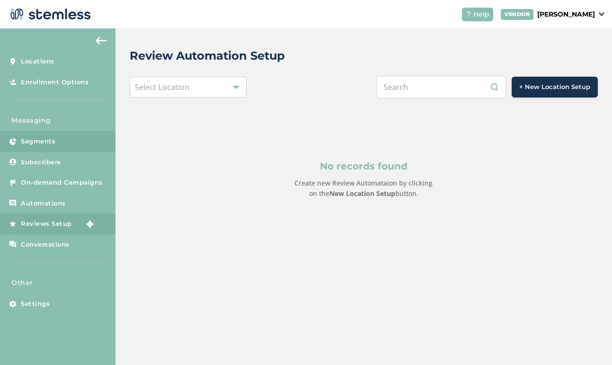
click at [60, 140] on link "Segments" at bounding box center [57, 141] width 115 height 21
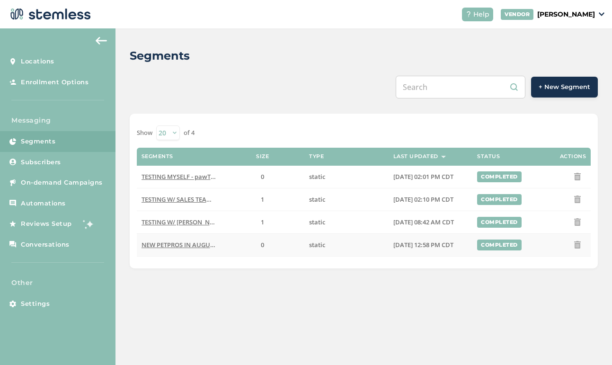
click at [194, 242] on span "NEW PETPROS IN AUGUST - pawTree" at bounding box center [194, 244] width 106 height 9
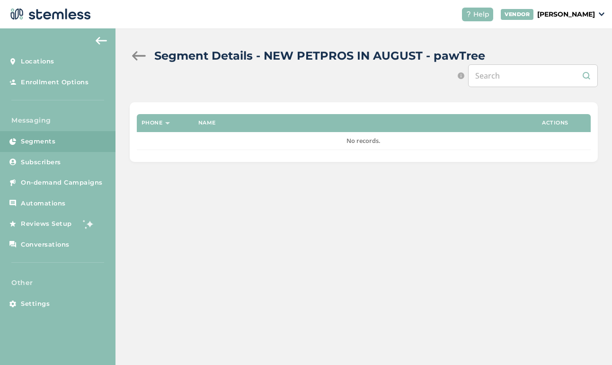
click at [138, 54] on div at bounding box center [139, 55] width 19 height 9
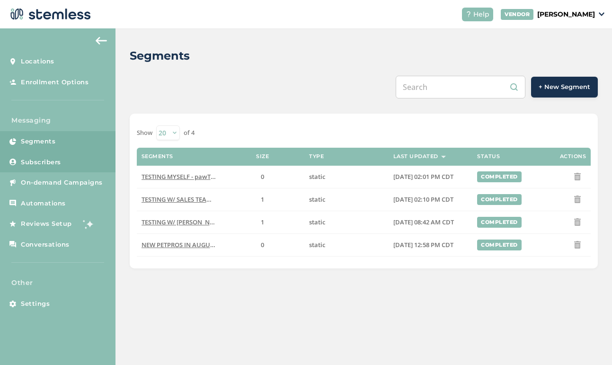
click at [46, 158] on span "Subscribers" at bounding box center [41, 162] width 40 height 9
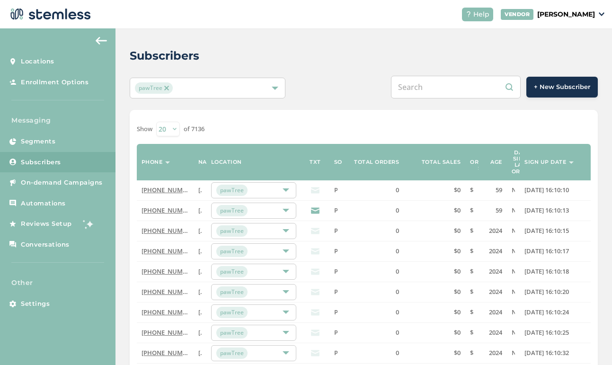
click at [545, 88] on span "+ New Subscriber" at bounding box center [562, 86] width 56 height 9
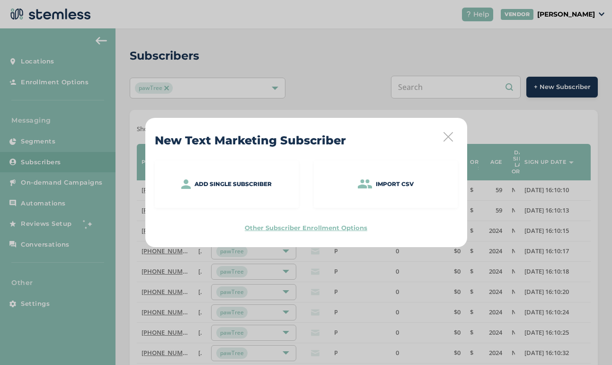
click at [466, 106] on div "New Text Marketing Subscriber Add single subscriber Import CSV Other Subscriber…" at bounding box center [306, 182] width 612 height 365
click at [444, 137] on icon at bounding box center [447, 136] width 9 height 9
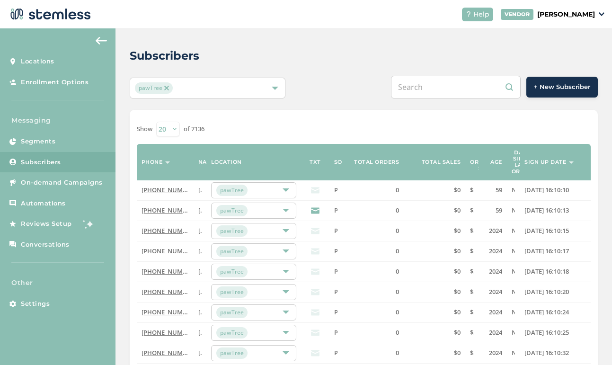
click at [570, 159] on th "Sign up date" at bounding box center [555, 162] width 71 height 36
click at [550, 162] on label "Sign up date" at bounding box center [545, 162] width 42 height 6
click at [569, 163] on img at bounding box center [571, 162] width 5 height 2
click at [570, 163] on th "Sign up date" at bounding box center [555, 162] width 71 height 36
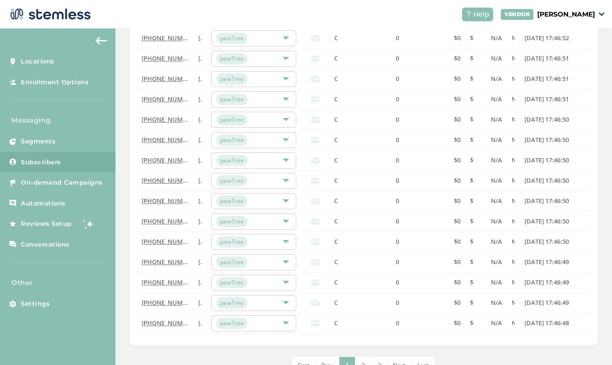
scroll to position [281, 0]
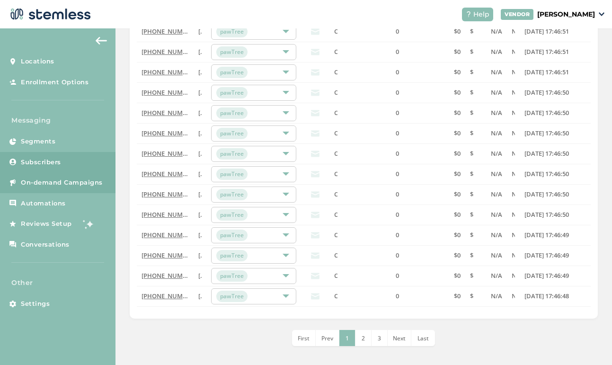
click at [62, 183] on span "On-demand Campaigns" at bounding box center [62, 182] width 82 height 9
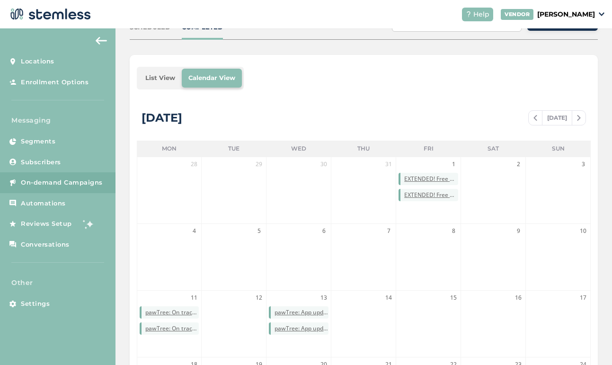
scroll to position [263, 0]
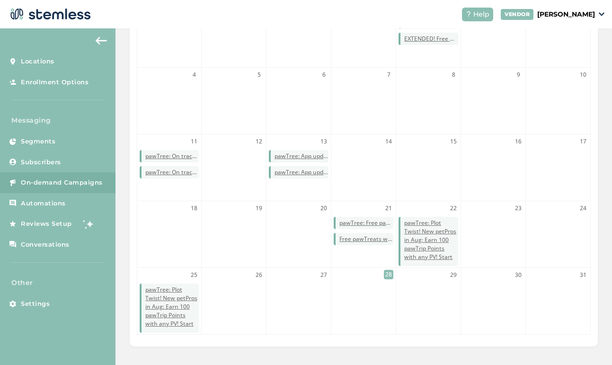
click at [367, 290] on li "28" at bounding box center [363, 301] width 64 height 66
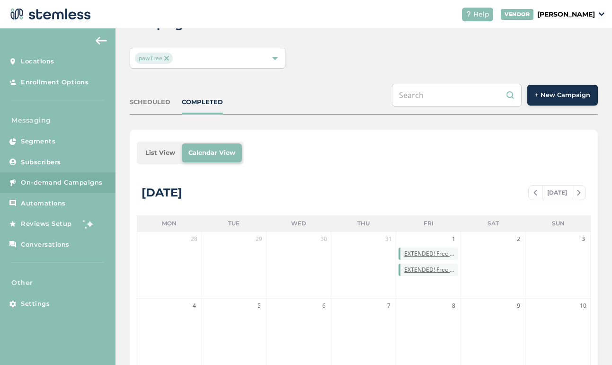
scroll to position [0, 0]
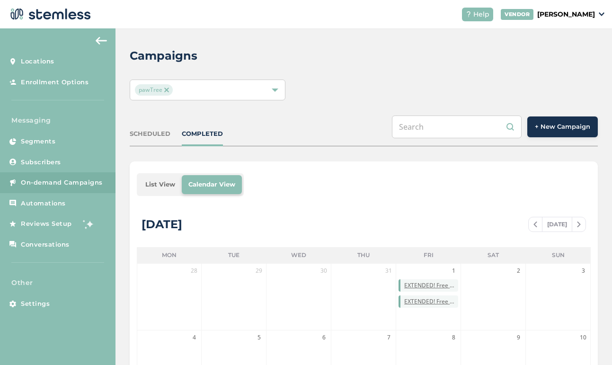
click at [552, 125] on span "+ New Campaign" at bounding box center [562, 126] width 55 height 9
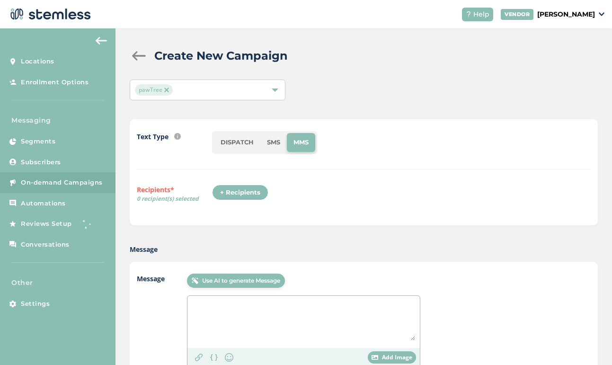
click at [276, 140] on li "SMS" at bounding box center [273, 142] width 26 height 19
click at [231, 194] on div "+ Recipients" at bounding box center [240, 193] width 56 height 16
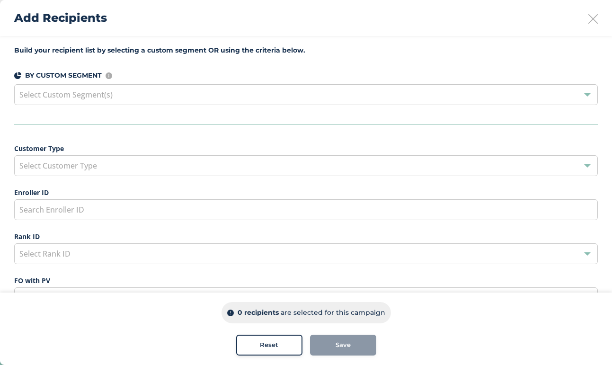
click at [412, 170] on div "Select Customer Type" at bounding box center [305, 165] width 583 height 21
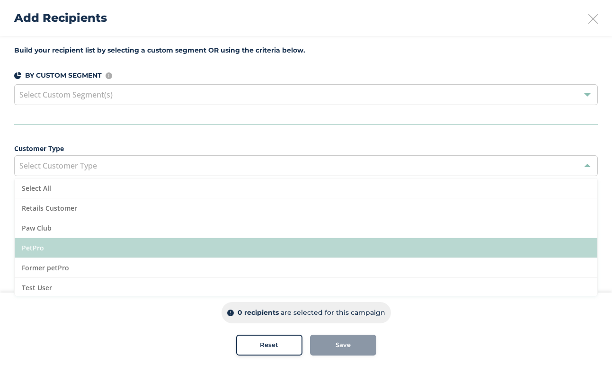
click at [237, 246] on li "PetPro" at bounding box center [306, 248] width 583 height 20
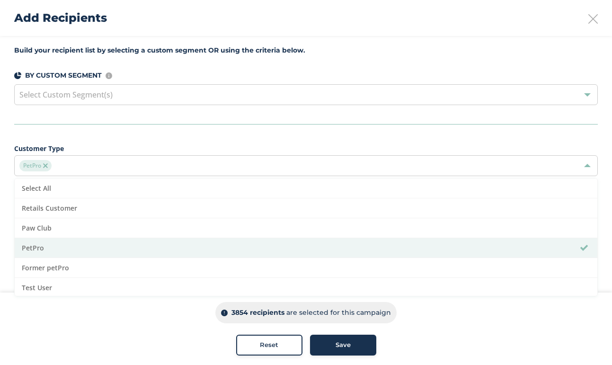
click at [343, 154] on span "Customer Type PetPro Select All Retails Customer Paw Club PetPro Former petPro …" at bounding box center [305, 159] width 583 height 33
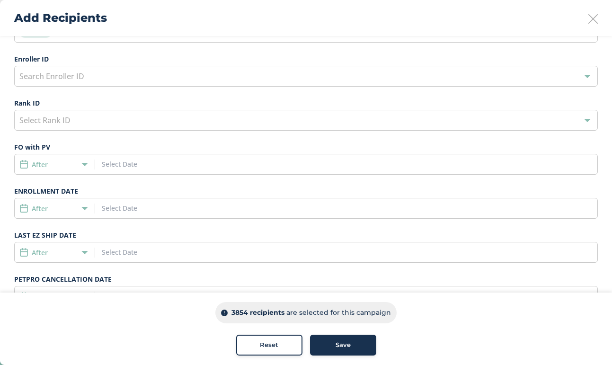
scroll to position [152, 0]
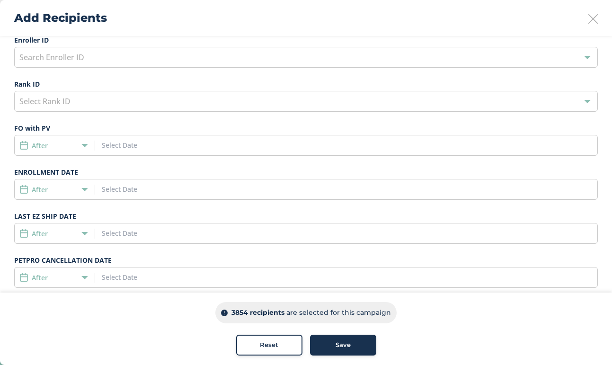
click at [139, 185] on input at bounding box center [145, 189] width 86 height 10
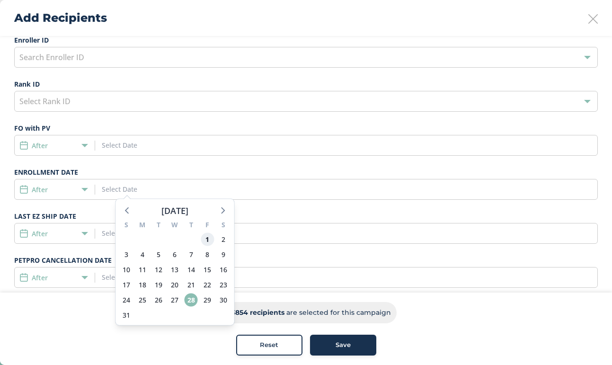
click at [205, 239] on span "1" at bounding box center [207, 239] width 13 height 13
type input "[DATE]"
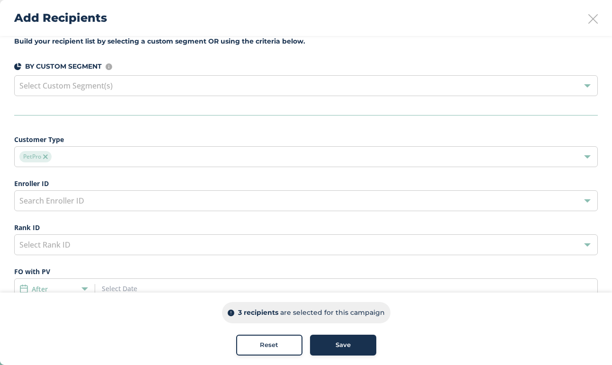
scroll to position [0, 0]
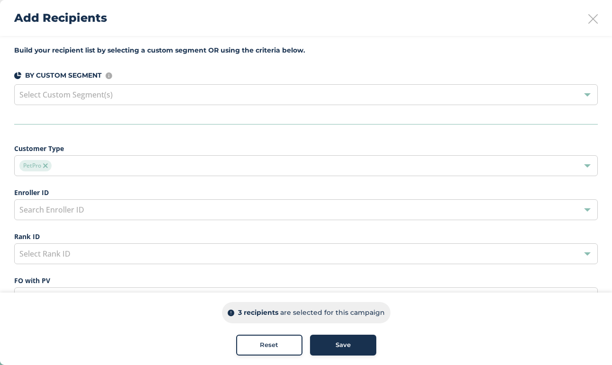
click at [592, 19] on icon at bounding box center [592, 18] width 9 height 9
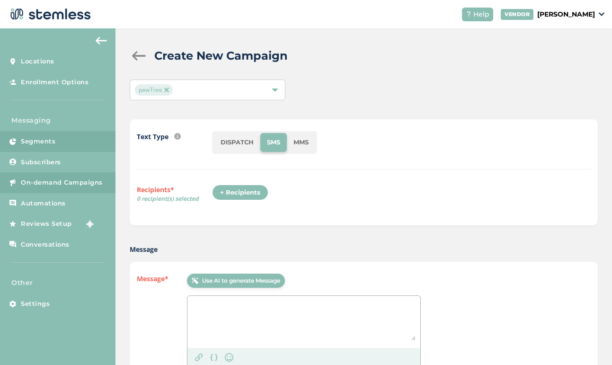
click at [40, 145] on span "Segments" at bounding box center [38, 141] width 35 height 9
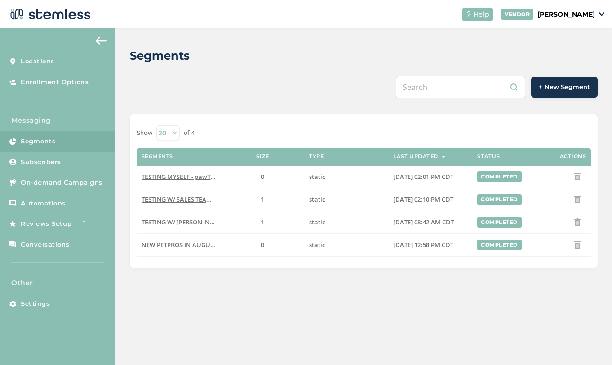
click at [565, 88] on span "+ New Segment" at bounding box center [565, 86] width 52 height 9
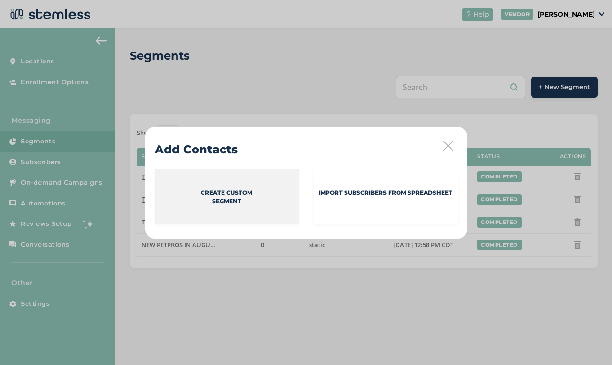
click at [247, 195] on p "Create Custom Segment" at bounding box center [227, 196] width 52 height 17
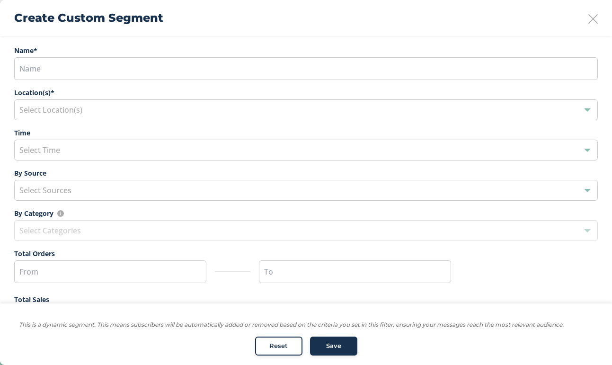
click at [119, 153] on div "Select Time" at bounding box center [305, 150] width 583 height 21
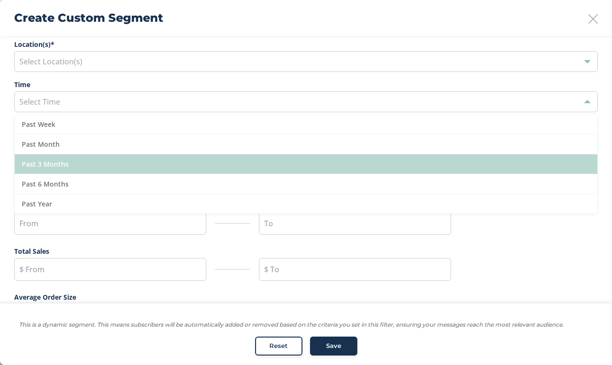
scroll to position [30, 0]
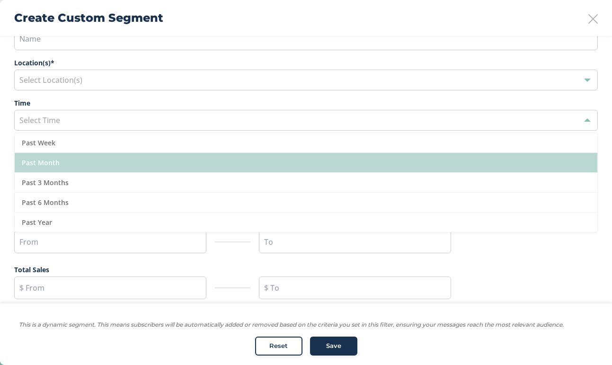
click at [104, 162] on li "Past Month" at bounding box center [306, 163] width 583 height 20
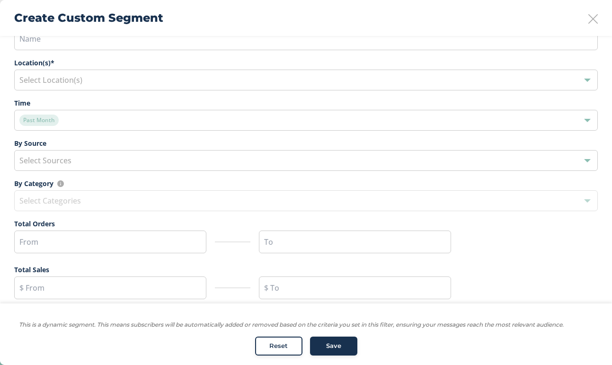
click at [147, 79] on div "Select Location(s)" at bounding box center [305, 80] width 583 height 21
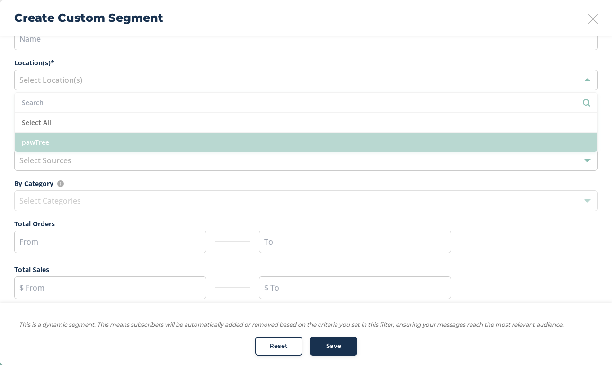
click at [105, 138] on li "pawTree" at bounding box center [306, 141] width 583 height 19
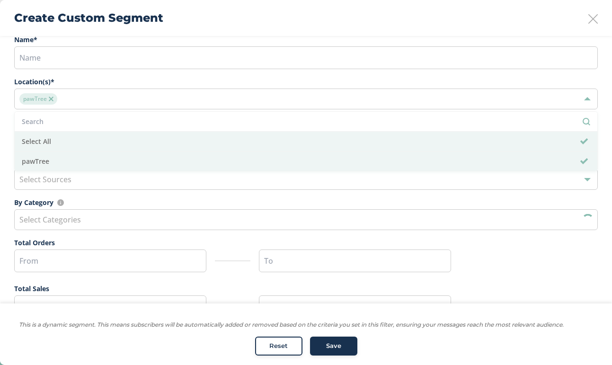
scroll to position [0, 0]
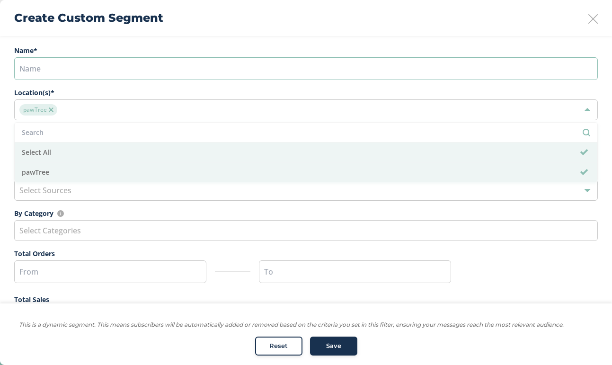
click at [107, 71] on input "text" at bounding box center [305, 68] width 583 height 23
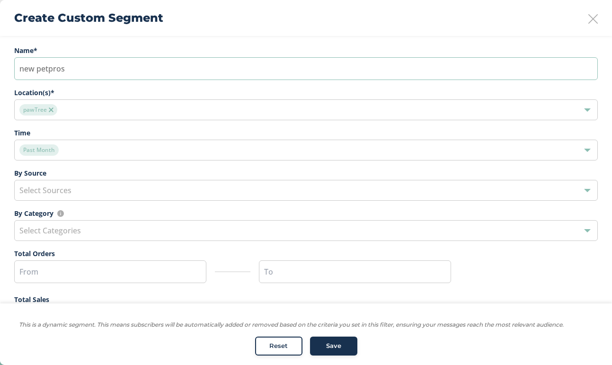
type input "new petpros"
click at [118, 173] on label "By Source" at bounding box center [305, 173] width 583 height 10
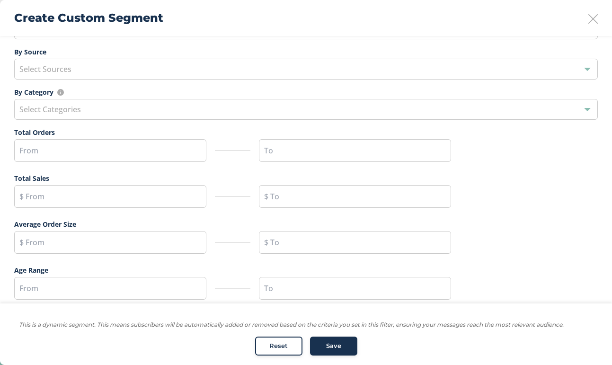
scroll to position [130, 0]
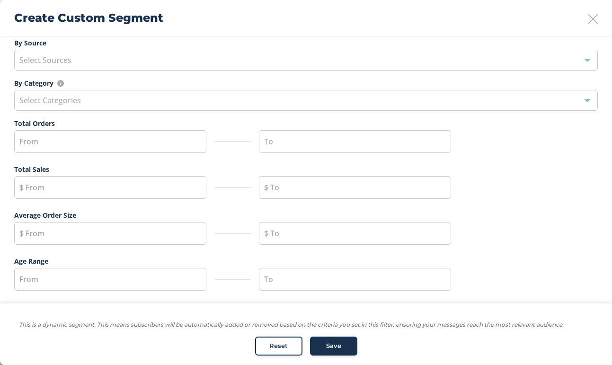
click at [330, 347] on span "Save" at bounding box center [333, 346] width 15 height 9
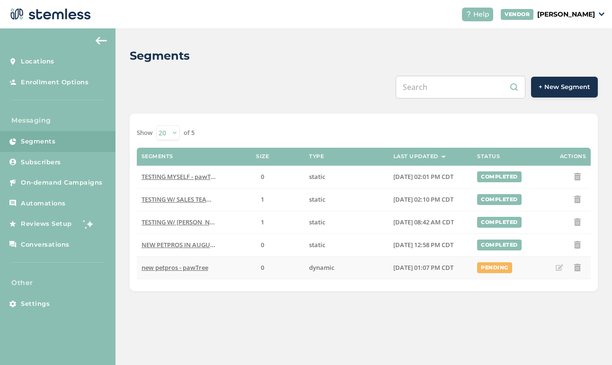
click at [191, 269] on span "new petpros - pawTree" at bounding box center [174, 267] width 67 height 9
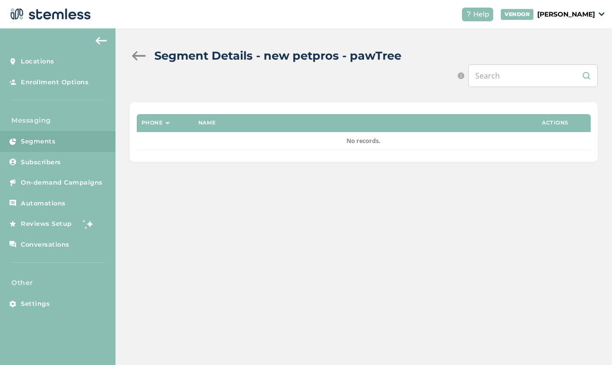
click at [136, 55] on div at bounding box center [139, 55] width 19 height 9
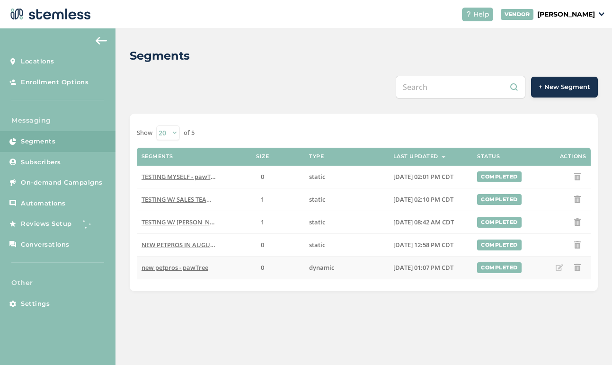
click at [579, 265] on icon at bounding box center [578, 268] width 8 height 8
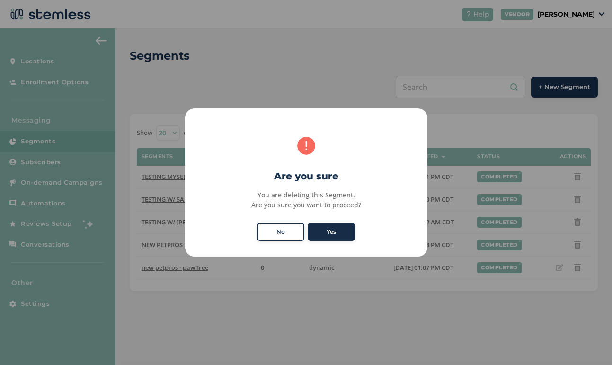
click at [349, 230] on button "Yes" at bounding box center [331, 232] width 47 height 18
